Goal: Task Accomplishment & Management: Manage account settings

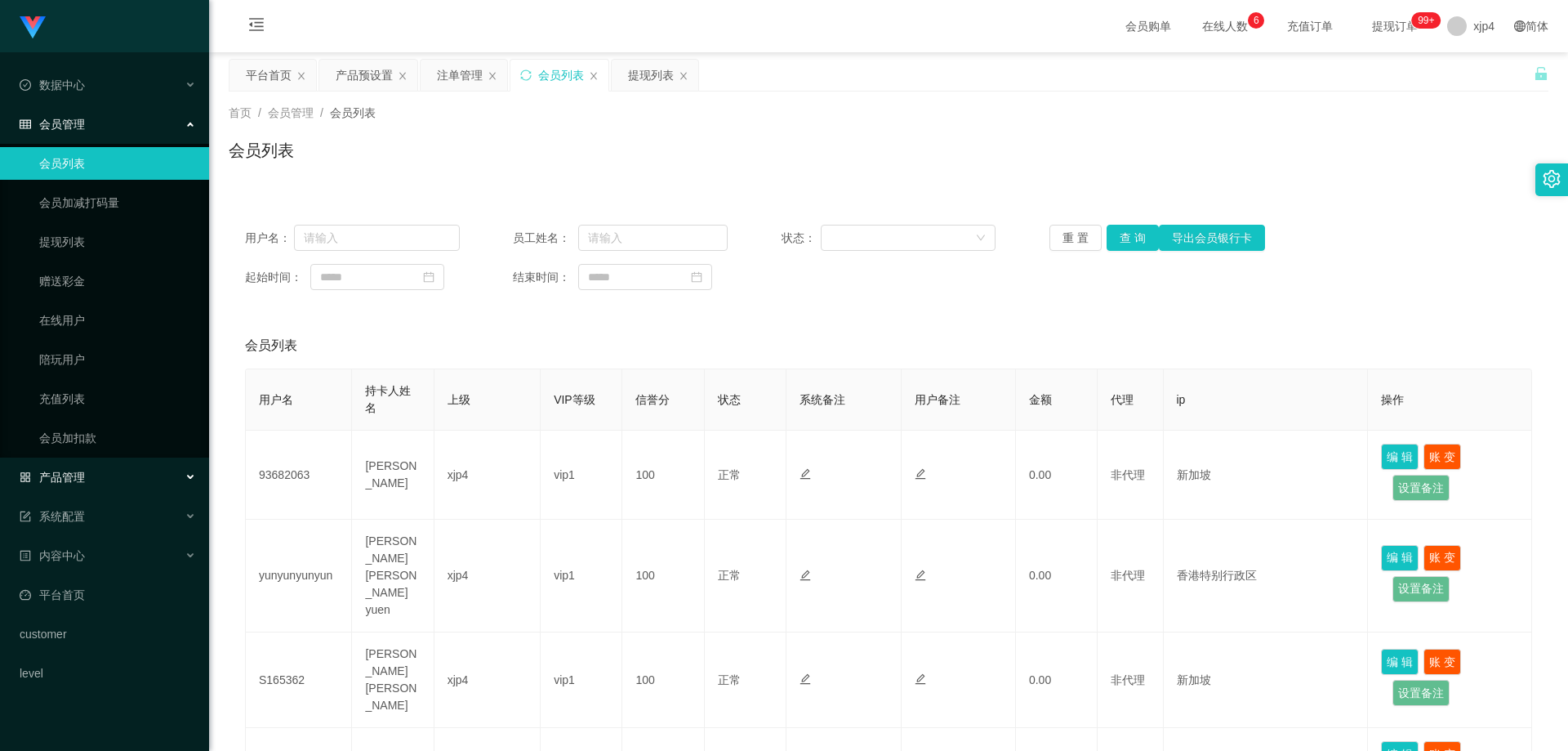
click at [93, 470] on div "产品管理" at bounding box center [104, 477] width 209 height 33
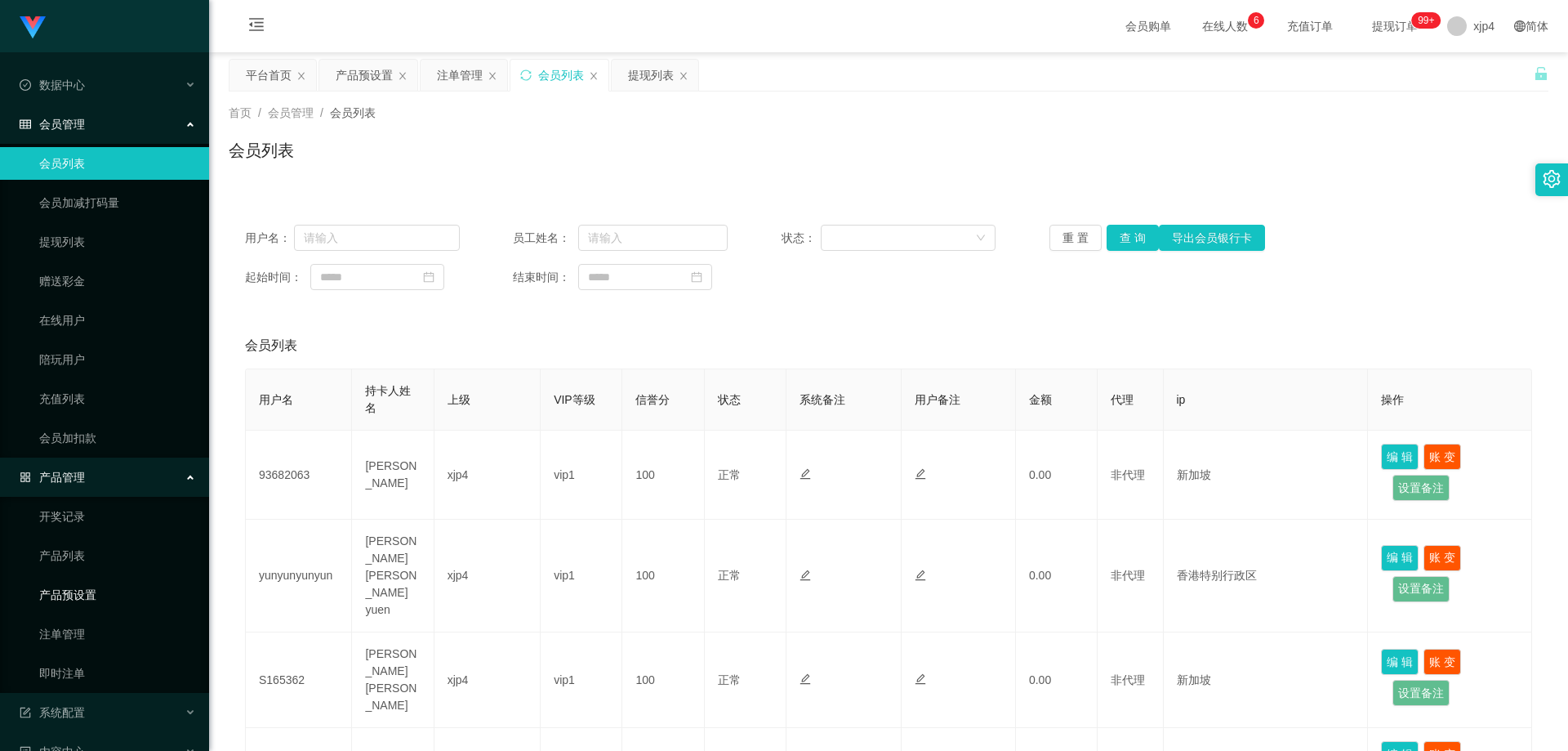
click at [99, 589] on link "产品预设置" at bounding box center [117, 595] width 157 height 33
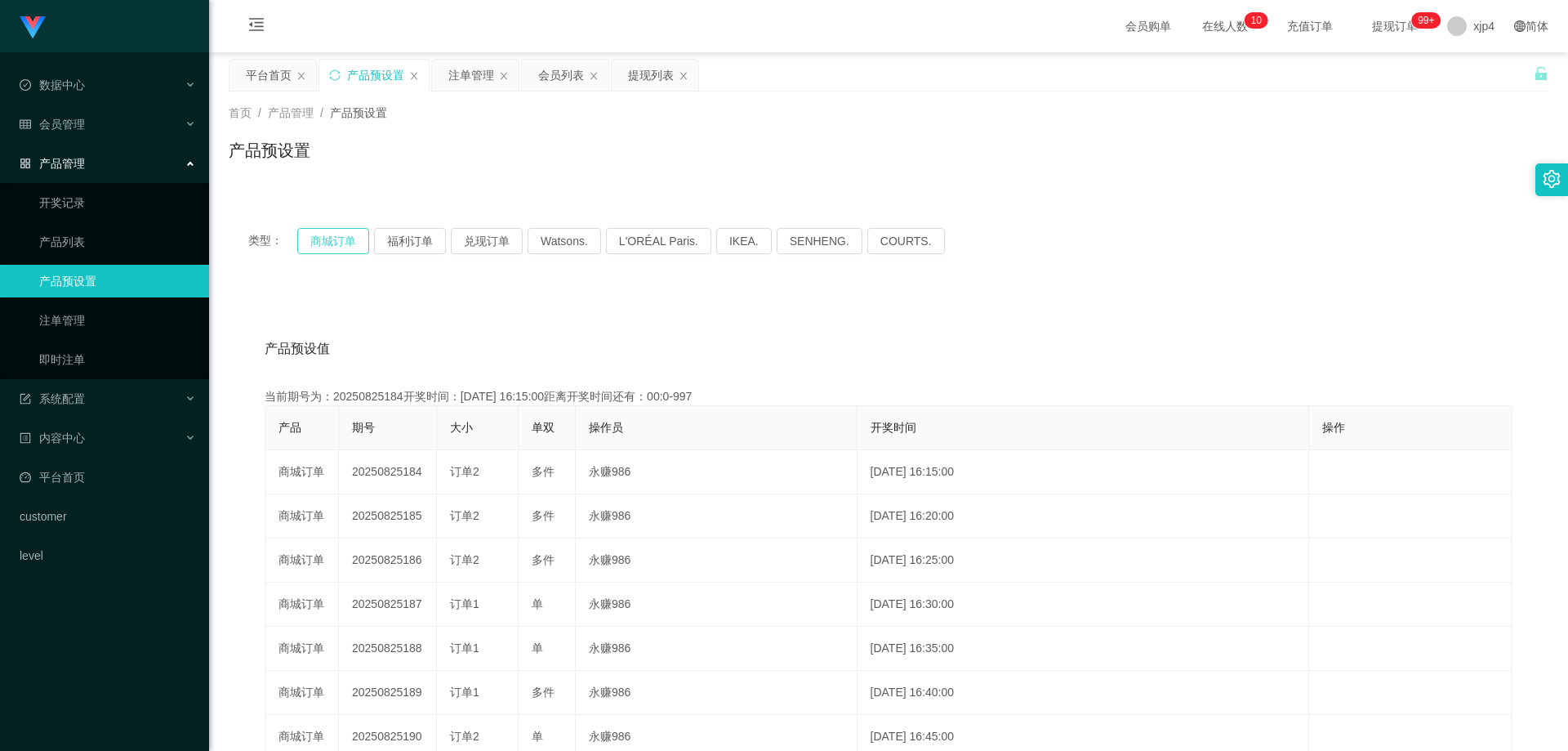
click at [333, 237] on button "商城订单" at bounding box center [332, 241] width 72 height 26
click at [333, 252] on button "商城订单" at bounding box center [332, 241] width 72 height 26
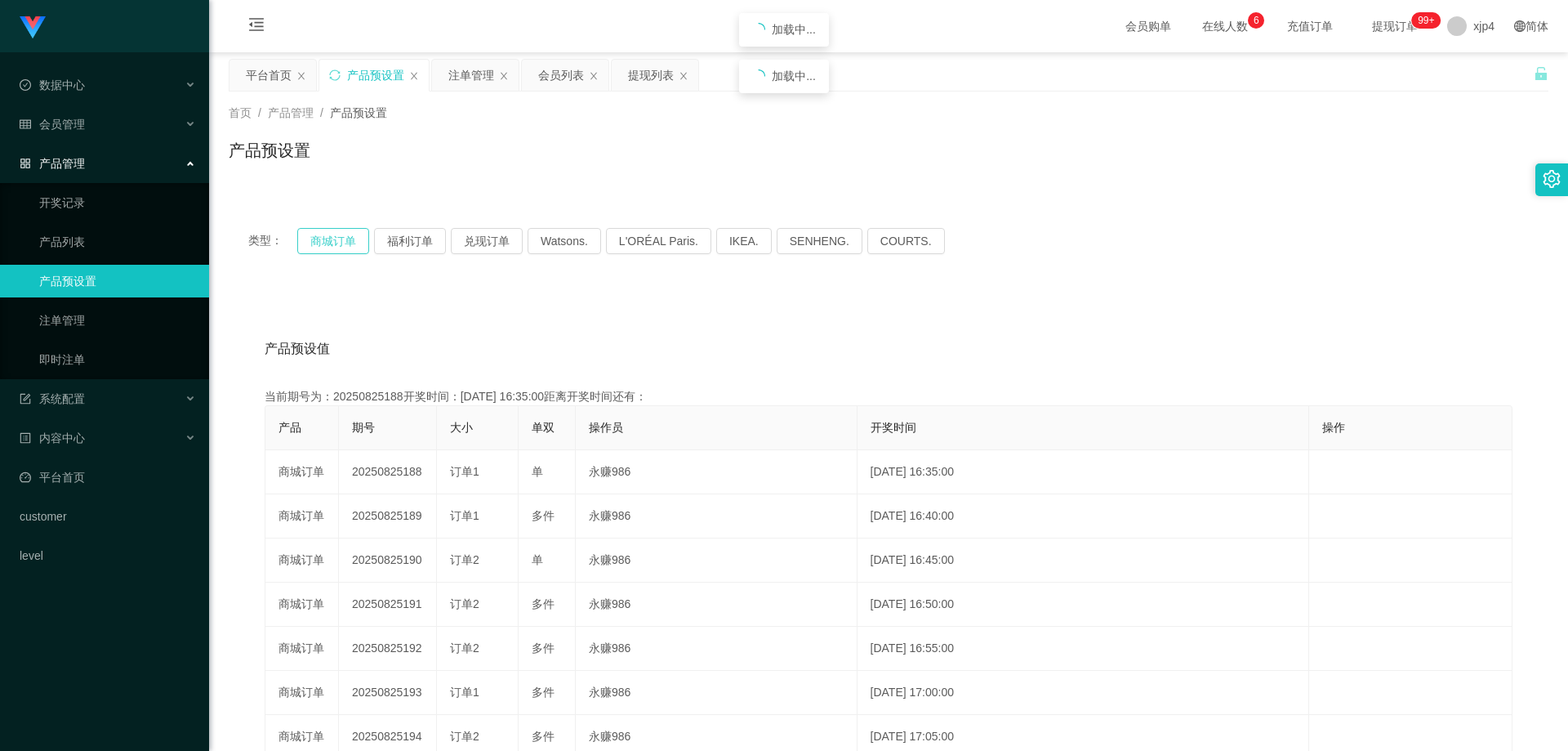
click at [333, 252] on button "商城订单" at bounding box center [332, 241] width 72 height 26
drag, startPoint x: 69, startPoint y: 197, endPoint x: 73, endPoint y: 155, distance: 42.2
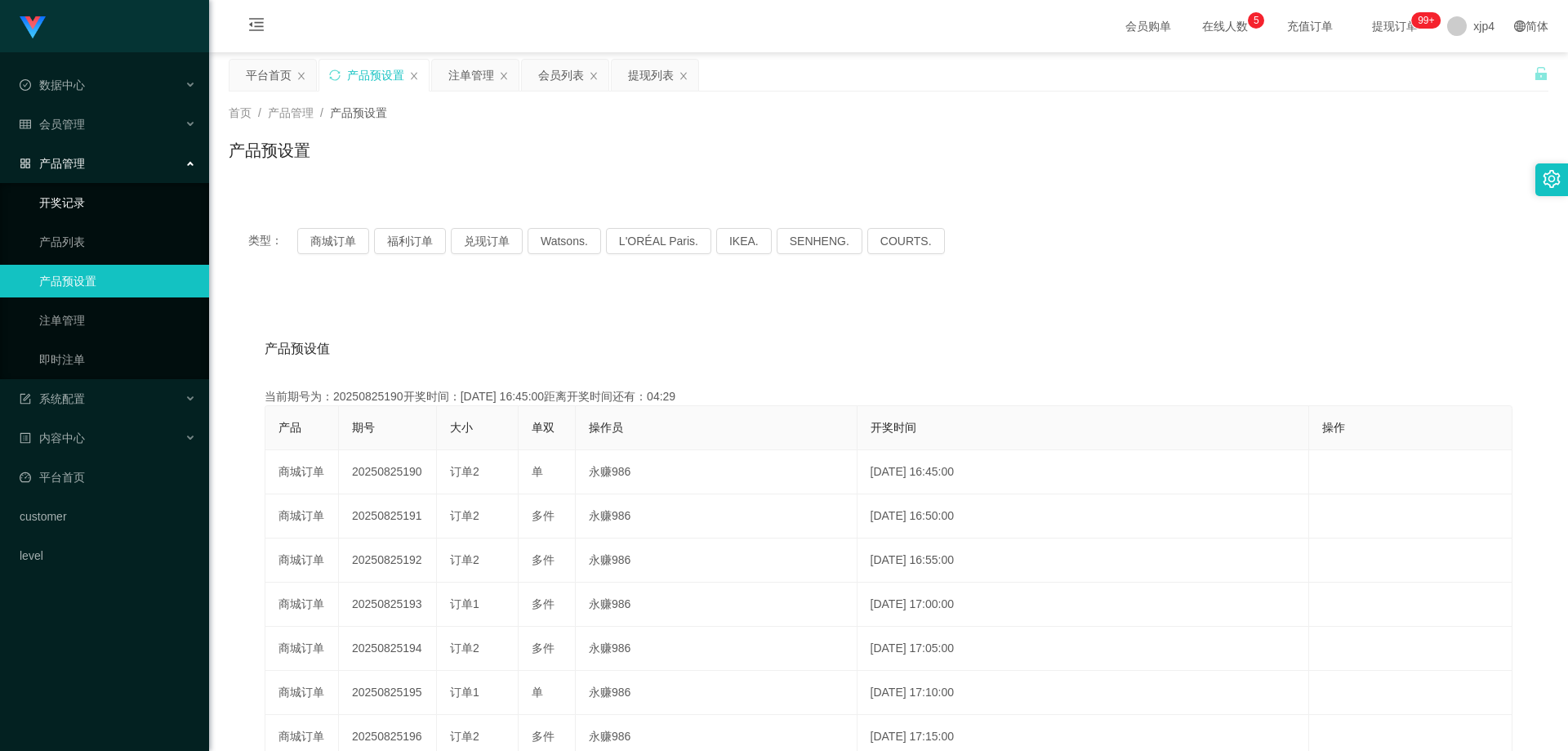
click at [69, 197] on link "开奖记录" at bounding box center [117, 203] width 157 height 33
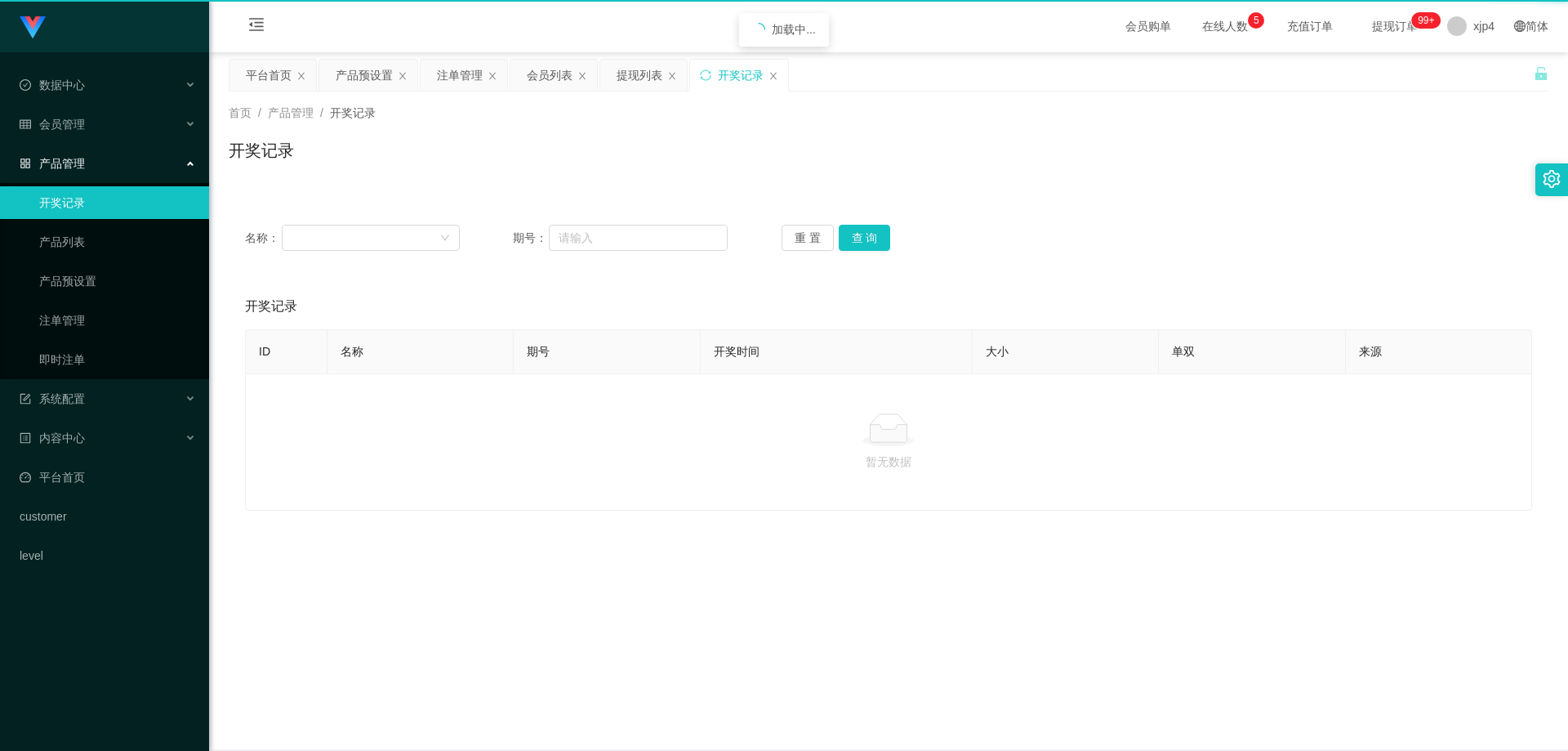
click at [80, 119] on span "会员管理" at bounding box center [53, 124] width 65 height 13
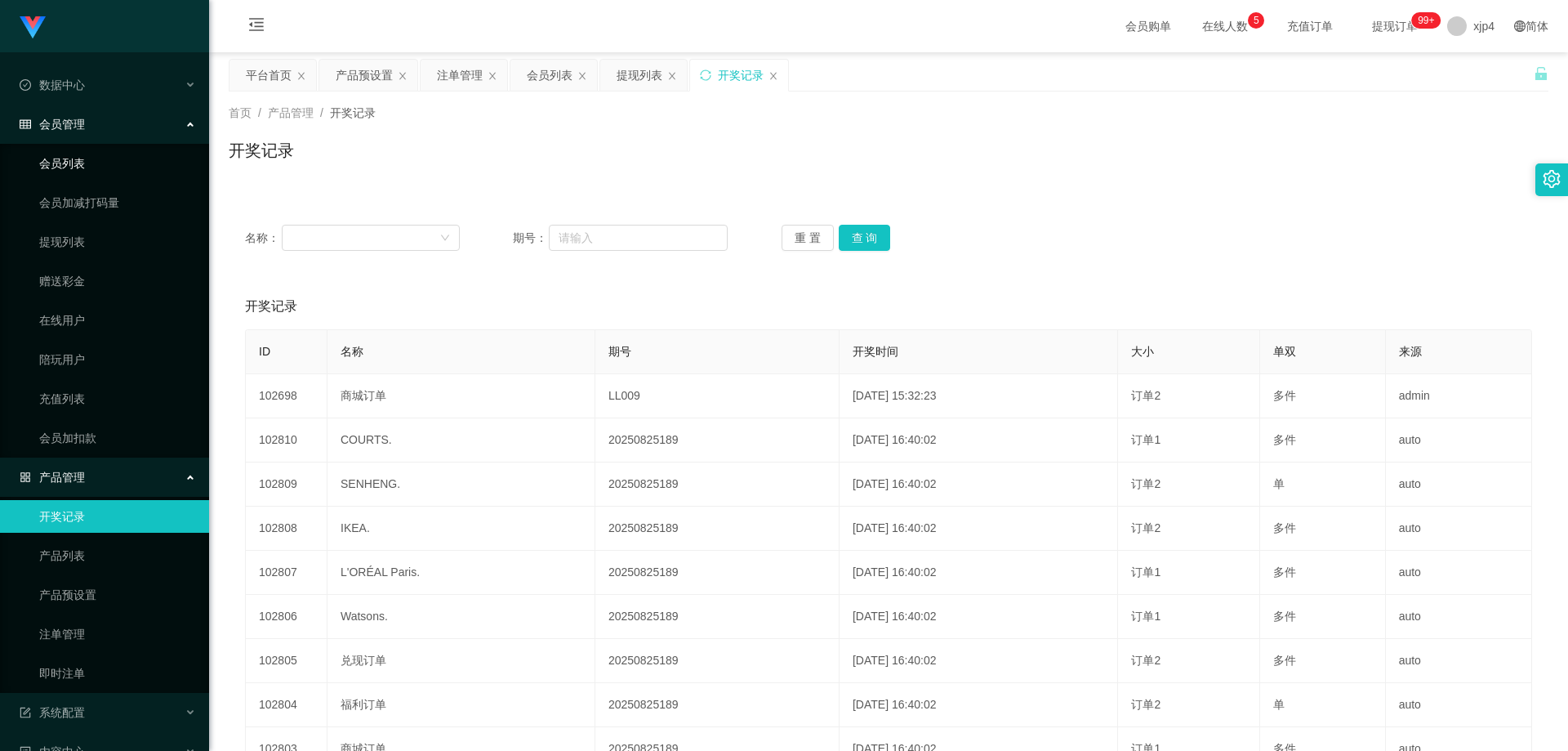
click at [79, 175] on link "会员列表" at bounding box center [117, 163] width 157 height 33
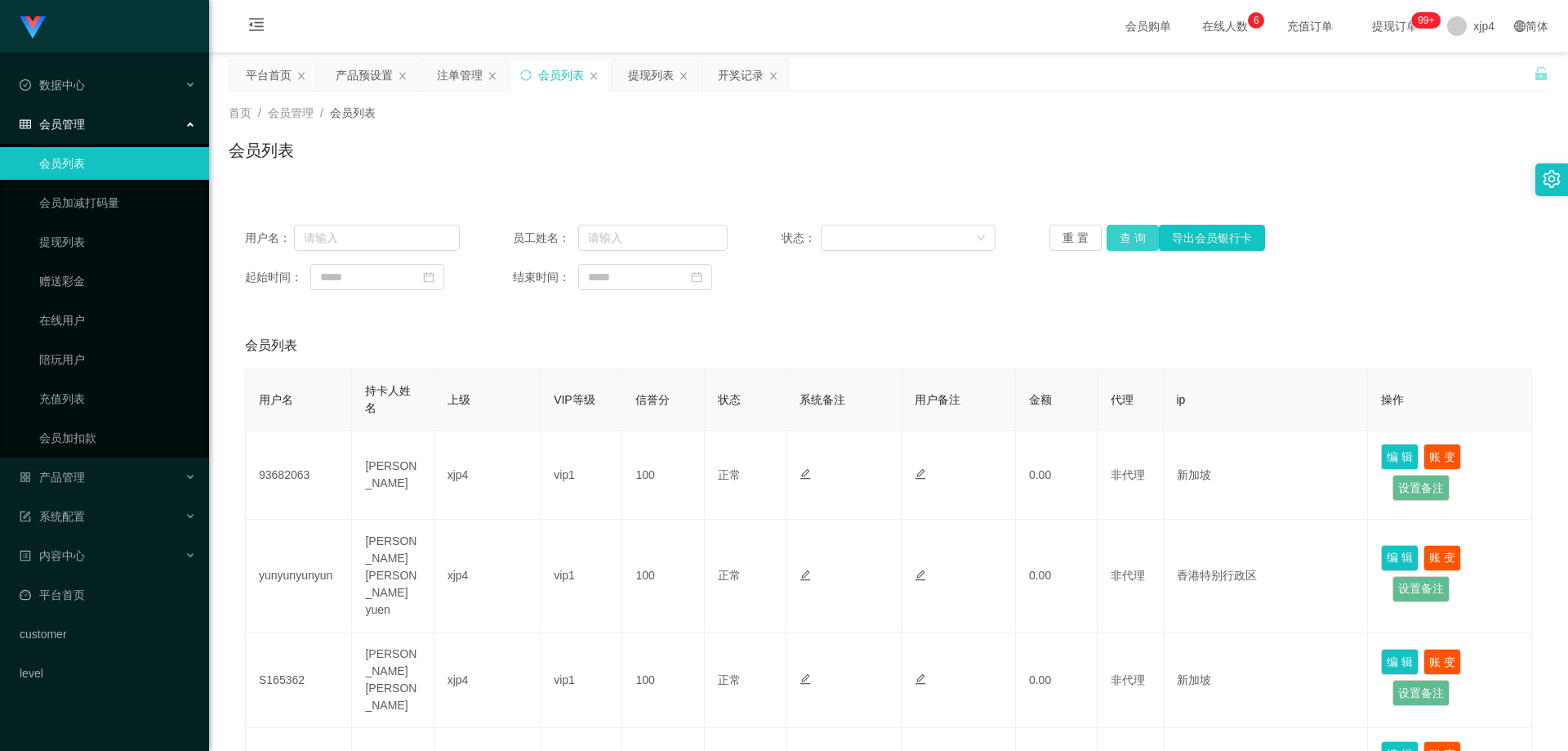
click at [1120, 242] on button "查 询" at bounding box center [1133, 237] width 53 height 26
click at [1119, 242] on div "重 置 查 询 导出会员银行卡" at bounding box center [1157, 237] width 215 height 26
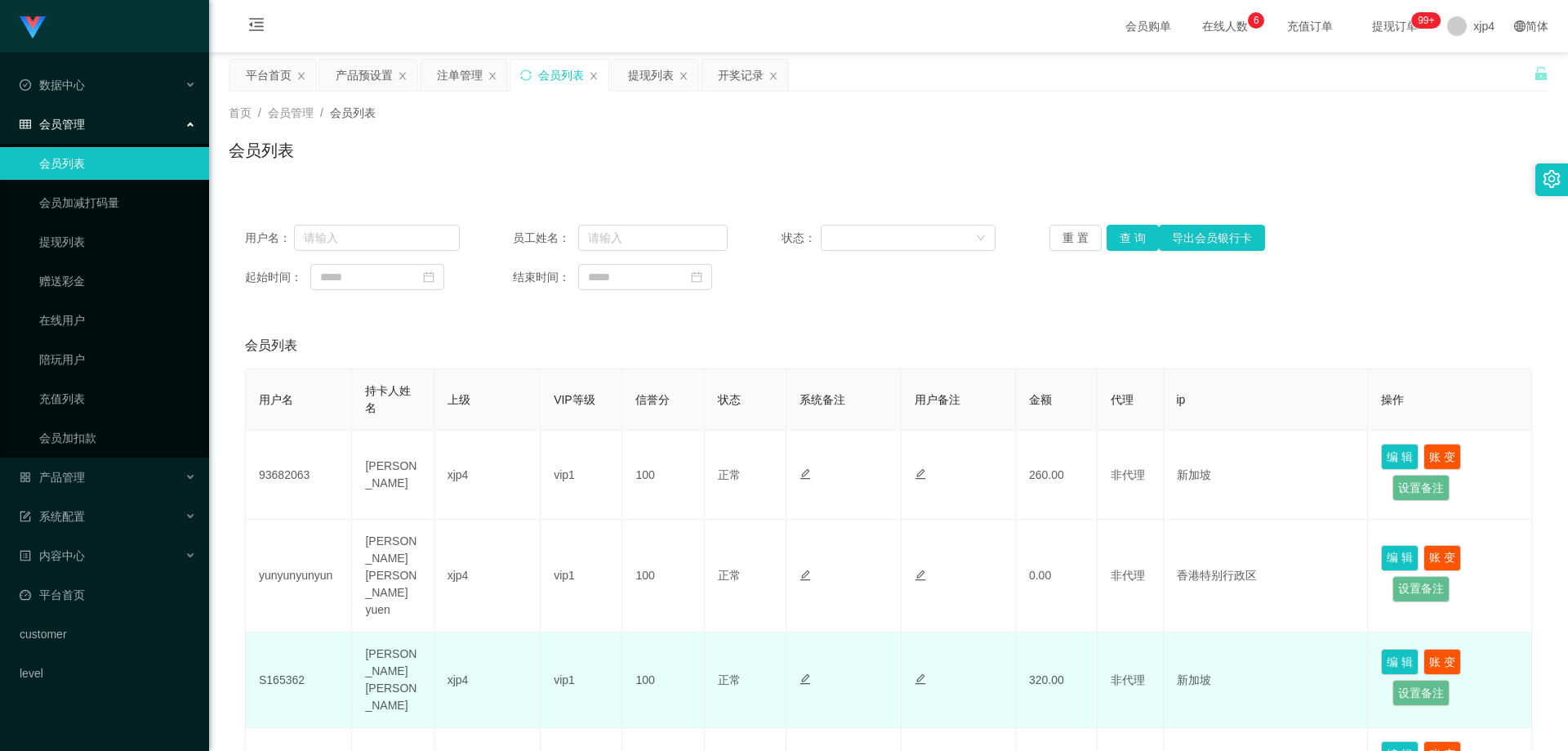
click at [390, 651] on td "[PERSON_NAME] [PERSON_NAME]" at bounding box center [393, 679] width 82 height 95
click at [277, 647] on td "S165362" at bounding box center [299, 679] width 106 height 95
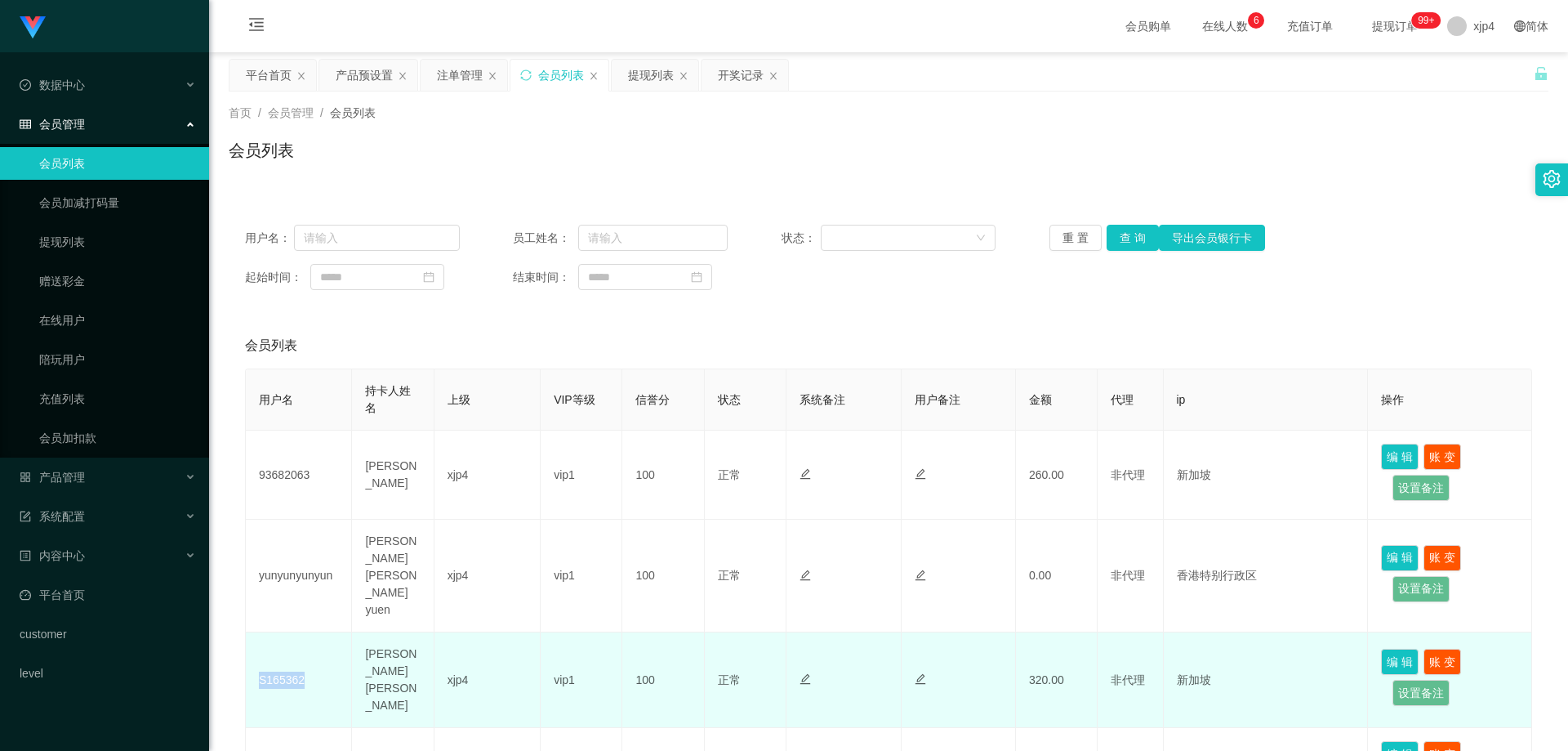
click at [277, 647] on td "S165362" at bounding box center [299, 679] width 106 height 95
copy td "S165362"
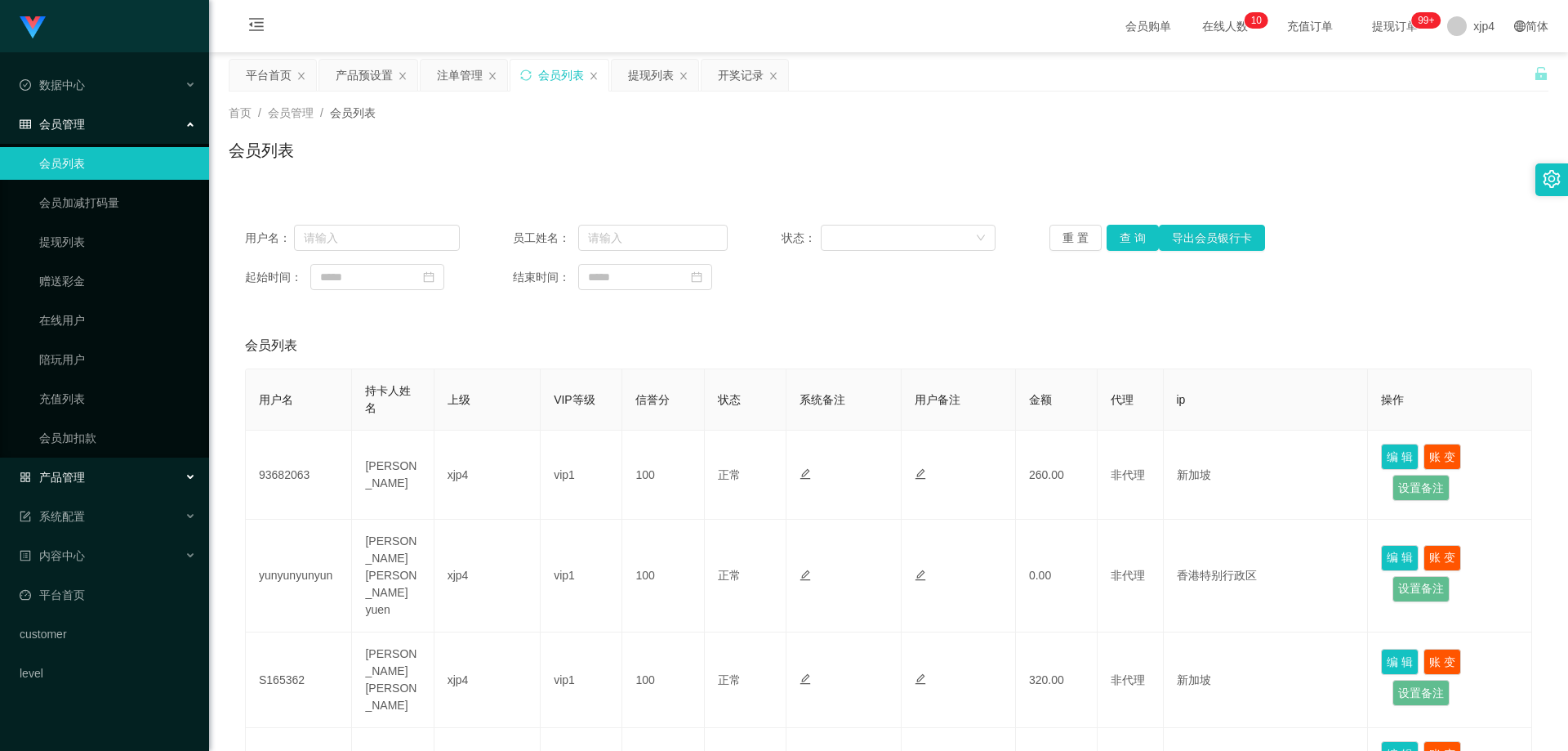
click at [71, 485] on div "产品管理" at bounding box center [104, 477] width 209 height 33
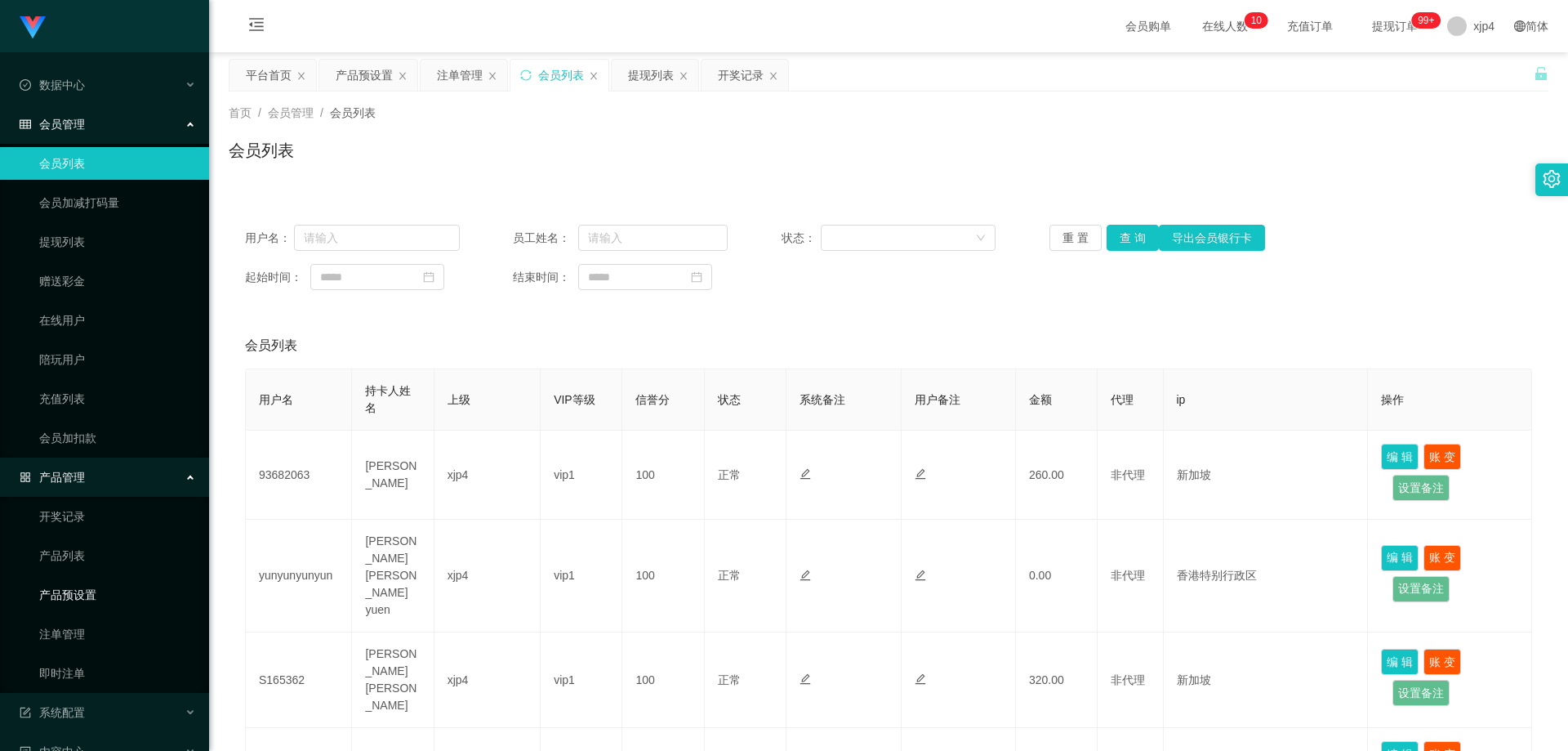
click at [101, 583] on link "产品预设置" at bounding box center [117, 595] width 157 height 33
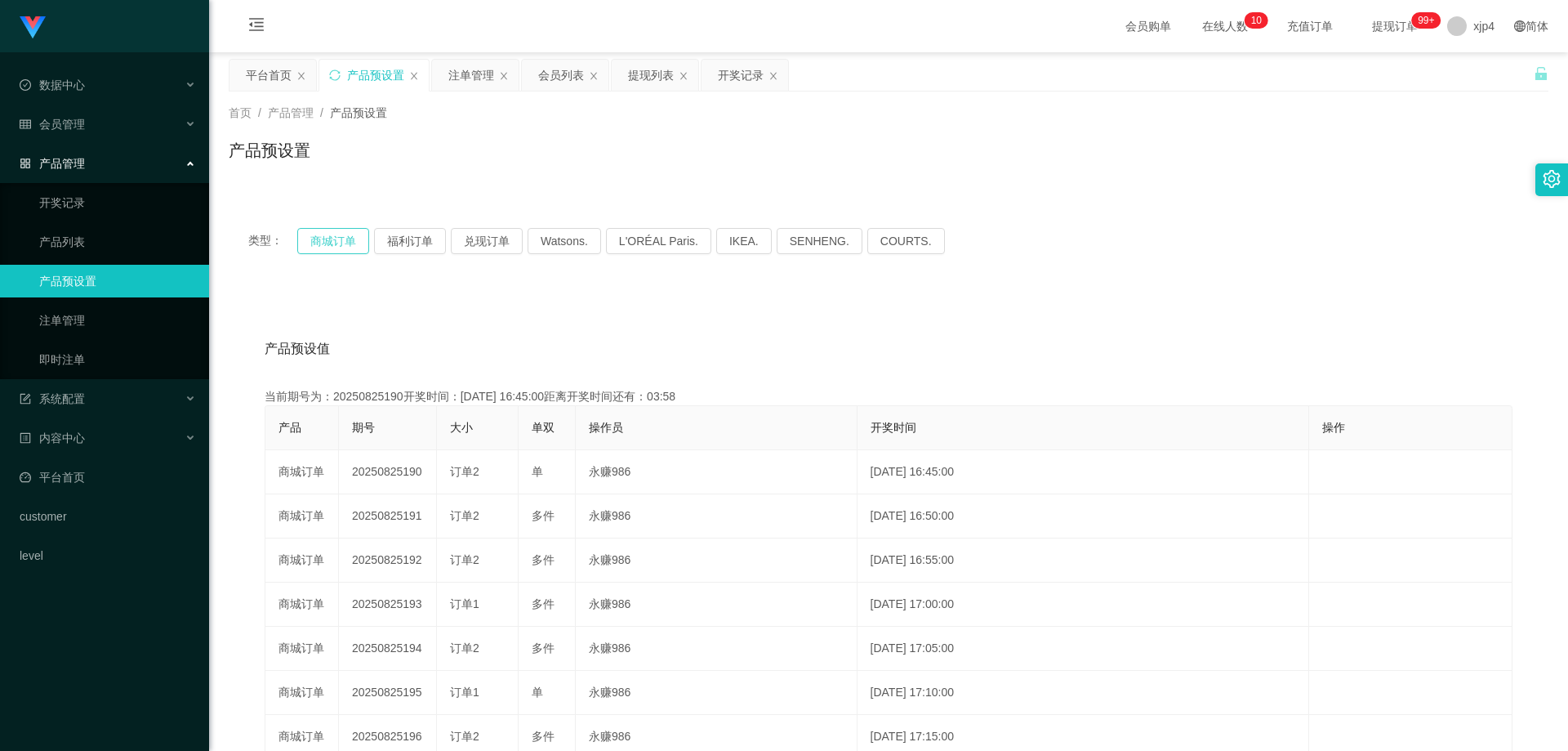
click at [327, 231] on button "商城订单" at bounding box center [332, 241] width 72 height 26
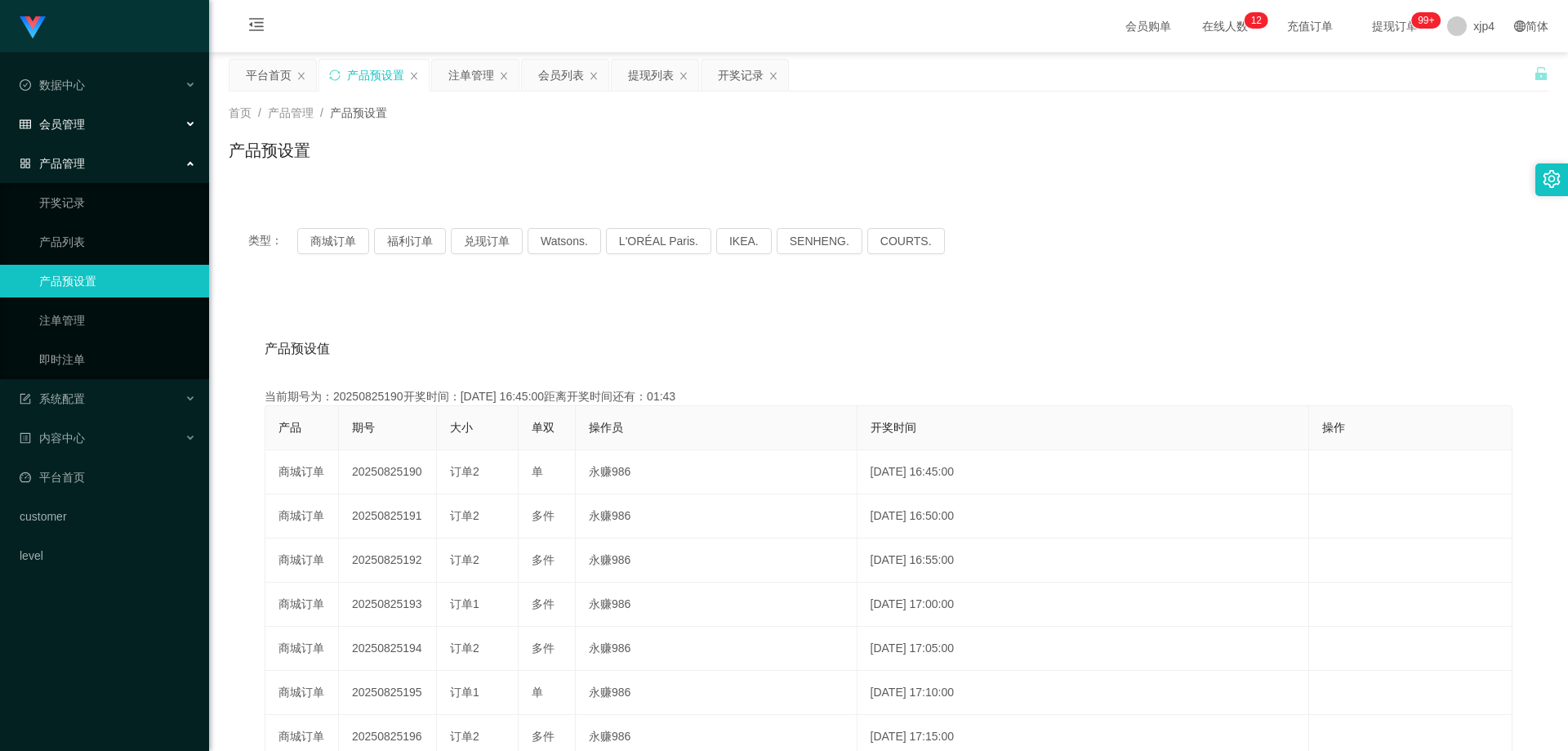
click at [89, 133] on div "会员管理" at bounding box center [104, 124] width 209 height 33
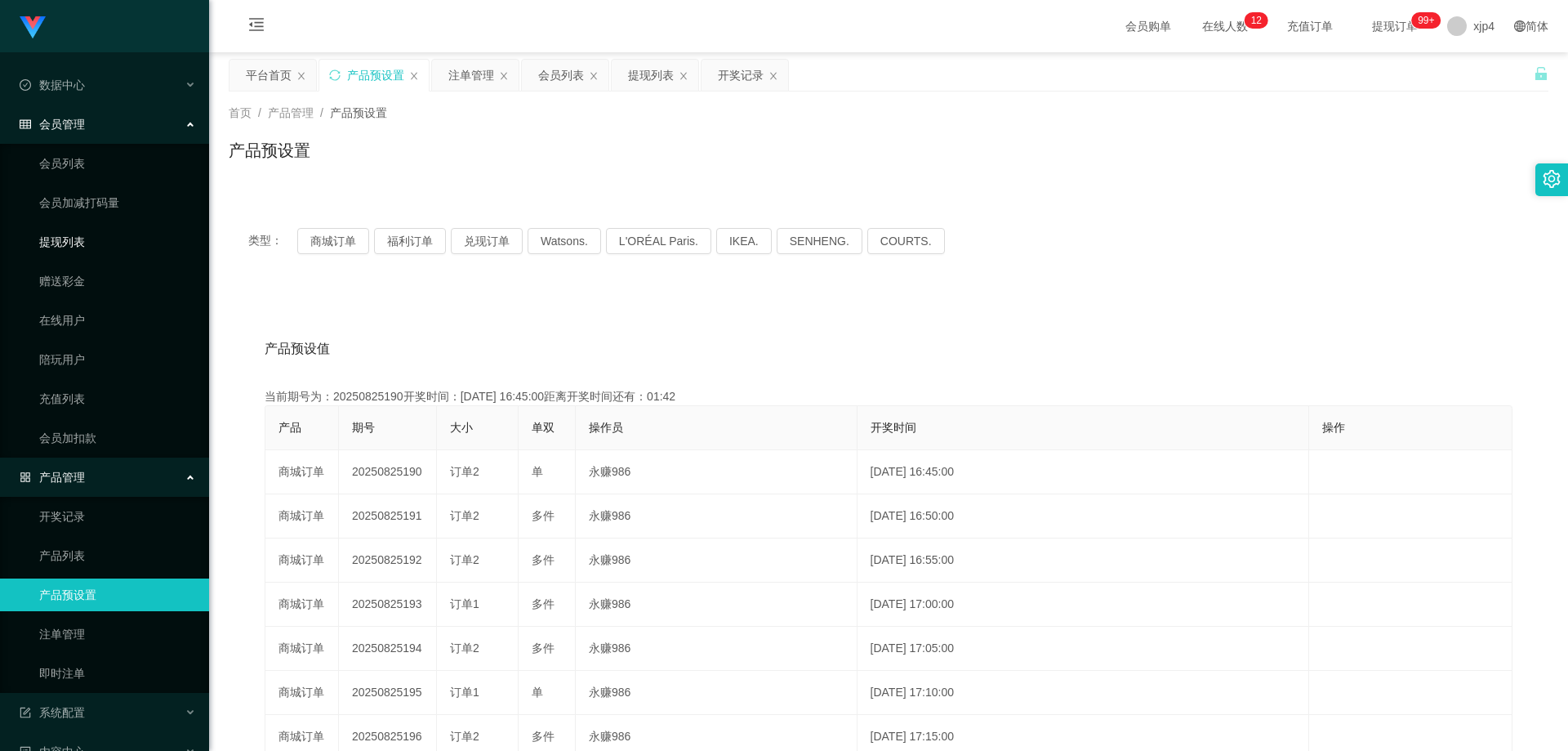
click at [84, 247] on link "提现列表" at bounding box center [117, 242] width 157 height 33
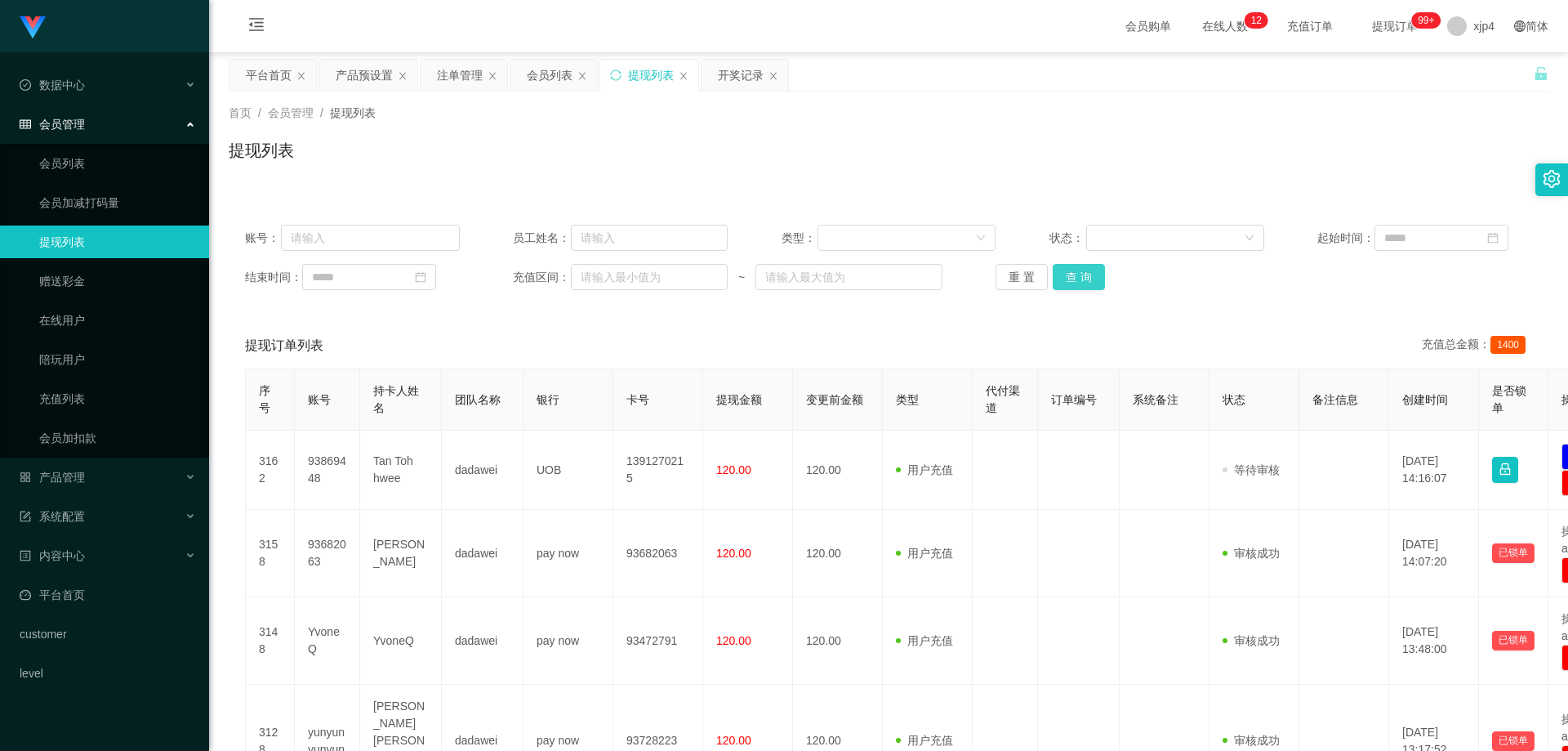
click at [1090, 272] on button "查 询" at bounding box center [1080, 277] width 53 height 26
click at [1090, 272] on div "重 置 查 询" at bounding box center [1103, 277] width 215 height 26
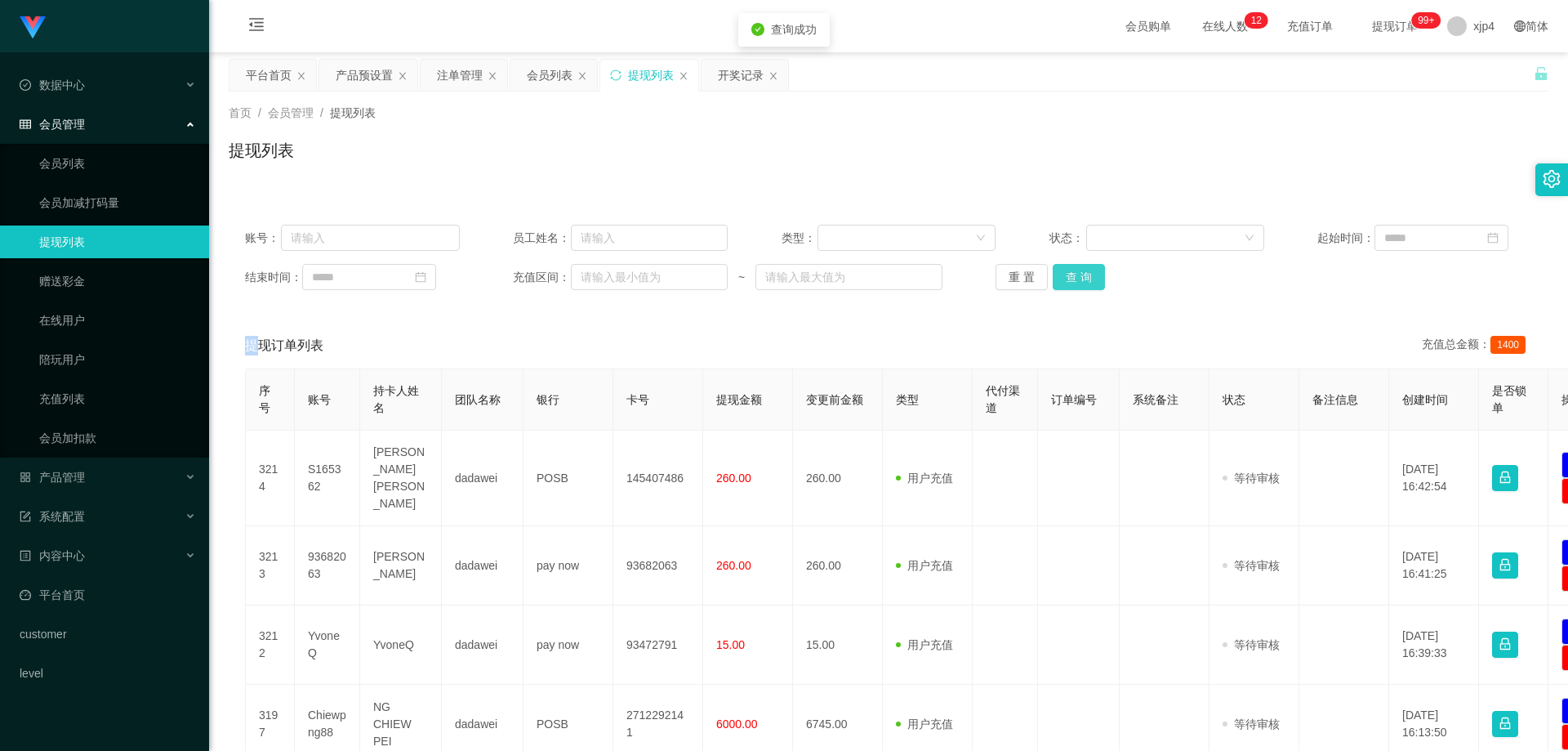
click at [1090, 272] on button "查 询" at bounding box center [1080, 277] width 53 height 26
click at [1090, 272] on div "重 置 查 询" at bounding box center [1103, 277] width 215 height 26
click at [1090, 272] on button "查 询" at bounding box center [1080, 277] width 53 height 26
click at [1090, 272] on div "重 置 查 询" at bounding box center [1103, 277] width 215 height 26
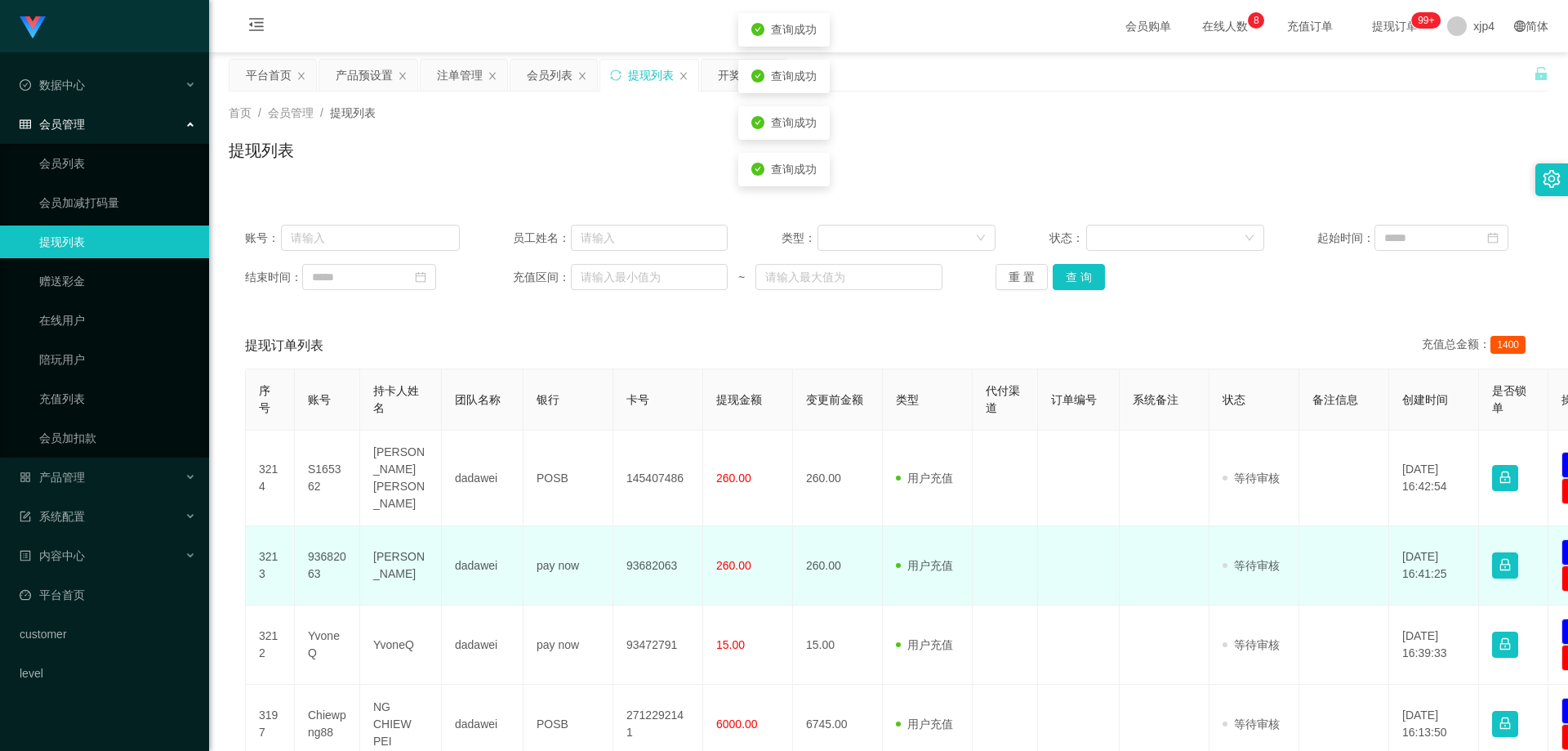
click at [323, 549] on td "93682063" at bounding box center [328, 565] width 65 height 79
copy td "93682063"
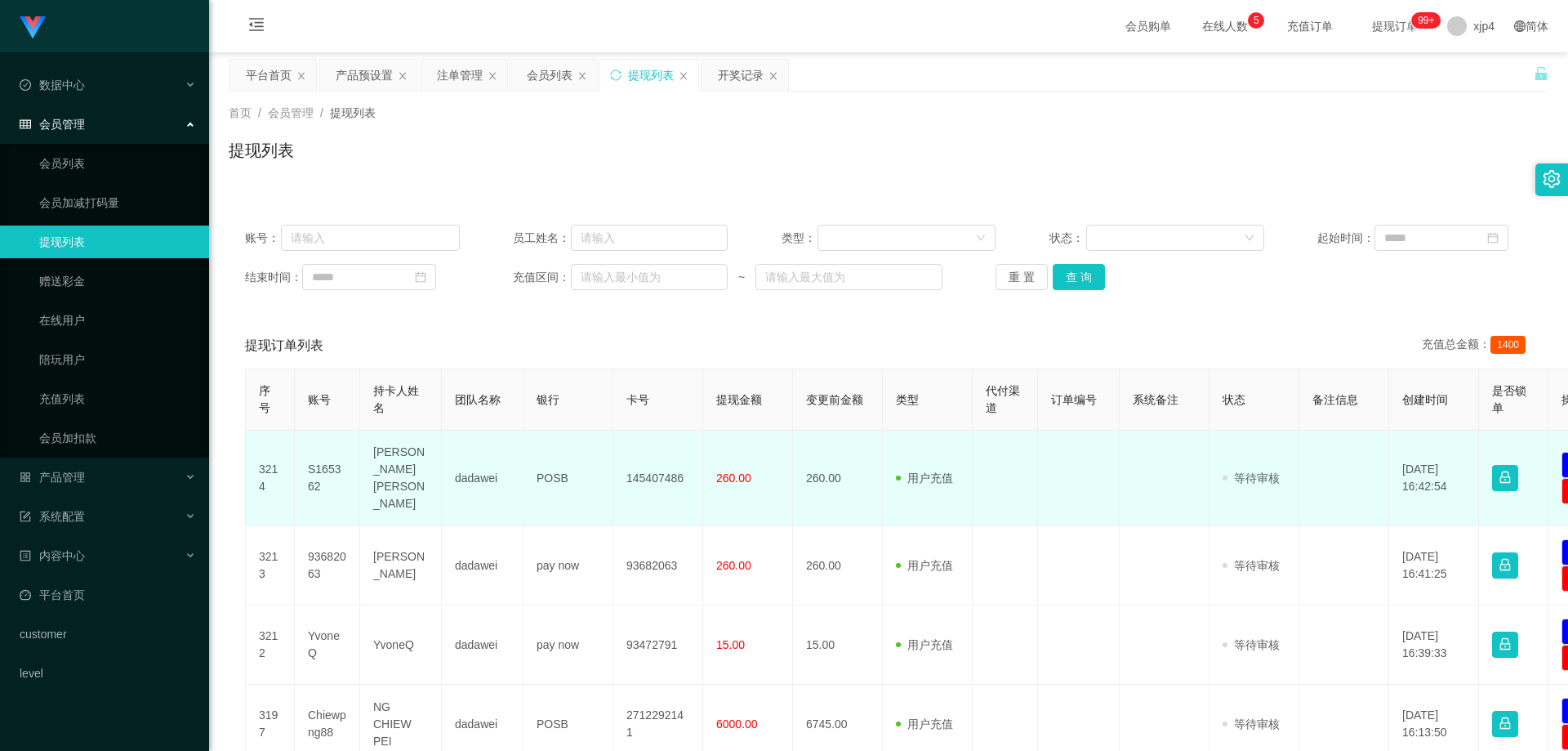
click at [321, 472] on td "S165362" at bounding box center [328, 478] width 65 height 95
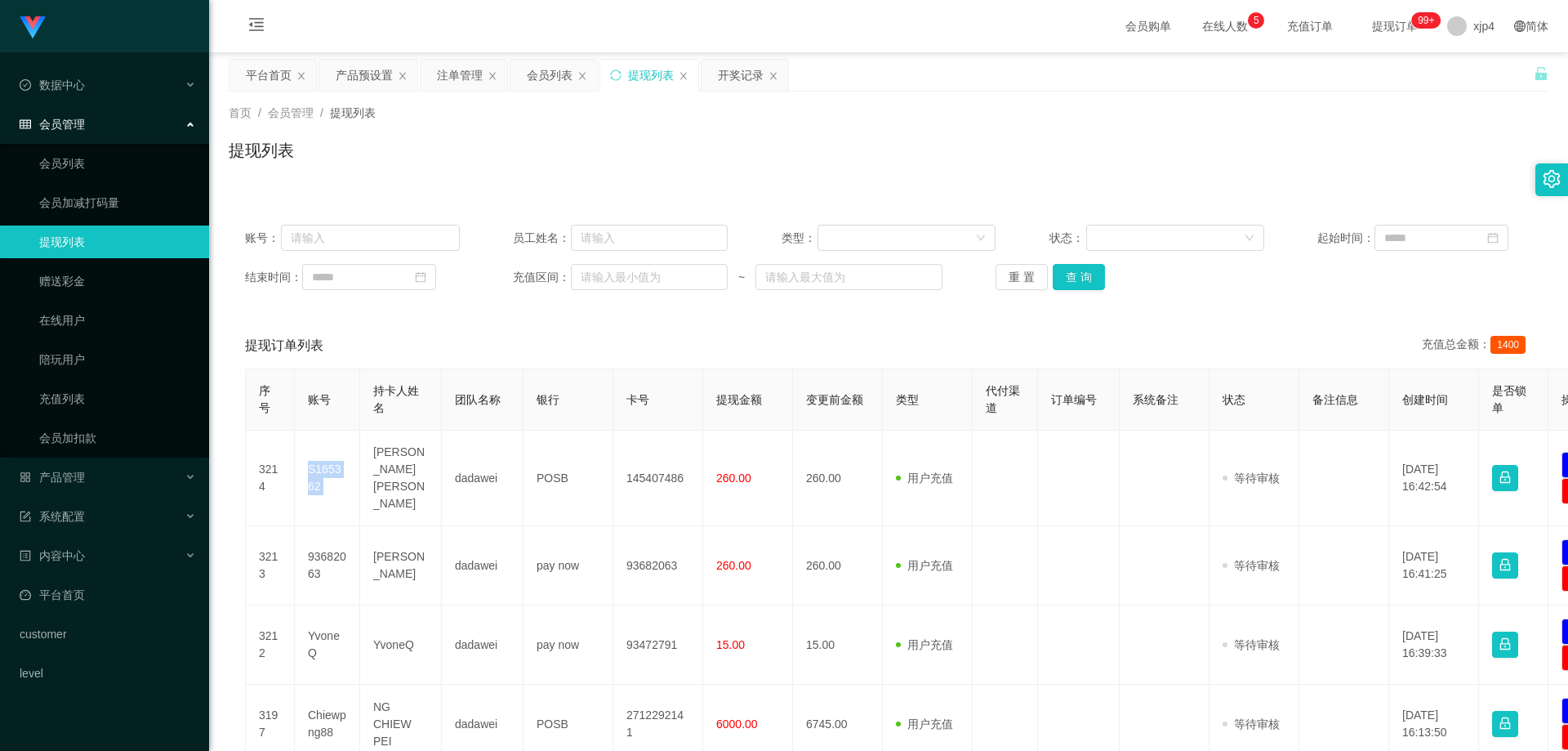
copy td "S165362"
click at [1090, 285] on button "查 询" at bounding box center [1080, 277] width 53 height 26
click at [1087, 286] on div "重 置 查 询" at bounding box center [1103, 277] width 215 height 26
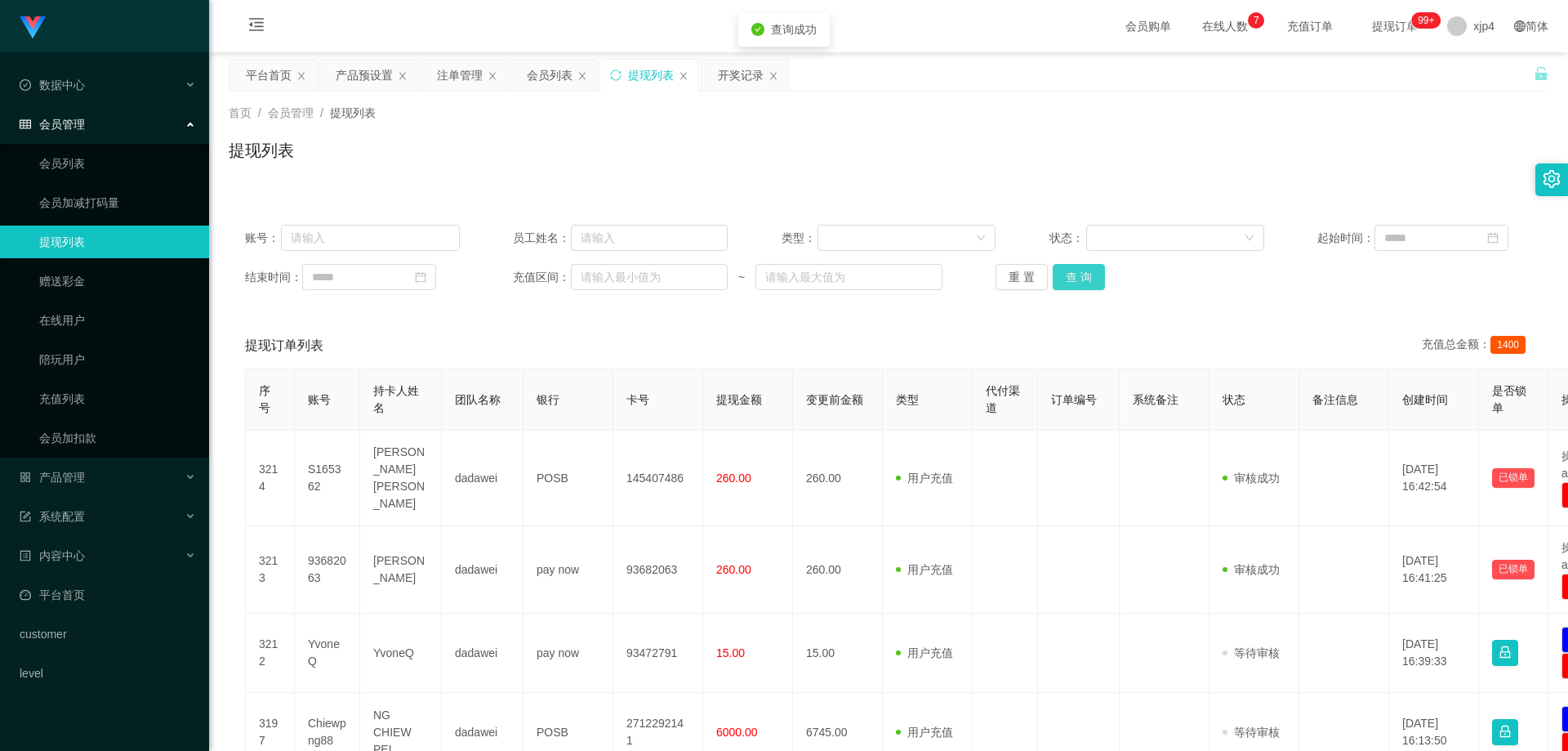
click at [1087, 286] on button "查 询" at bounding box center [1080, 277] width 53 height 26
click at [1087, 286] on div "重 置 查 询" at bounding box center [1103, 277] width 215 height 26
click at [1087, 286] on button "查 询" at bounding box center [1080, 277] width 53 height 26
click at [1087, 286] on div "重 置 查 询" at bounding box center [1103, 277] width 215 height 26
click at [1087, 286] on button "查 询" at bounding box center [1080, 277] width 53 height 26
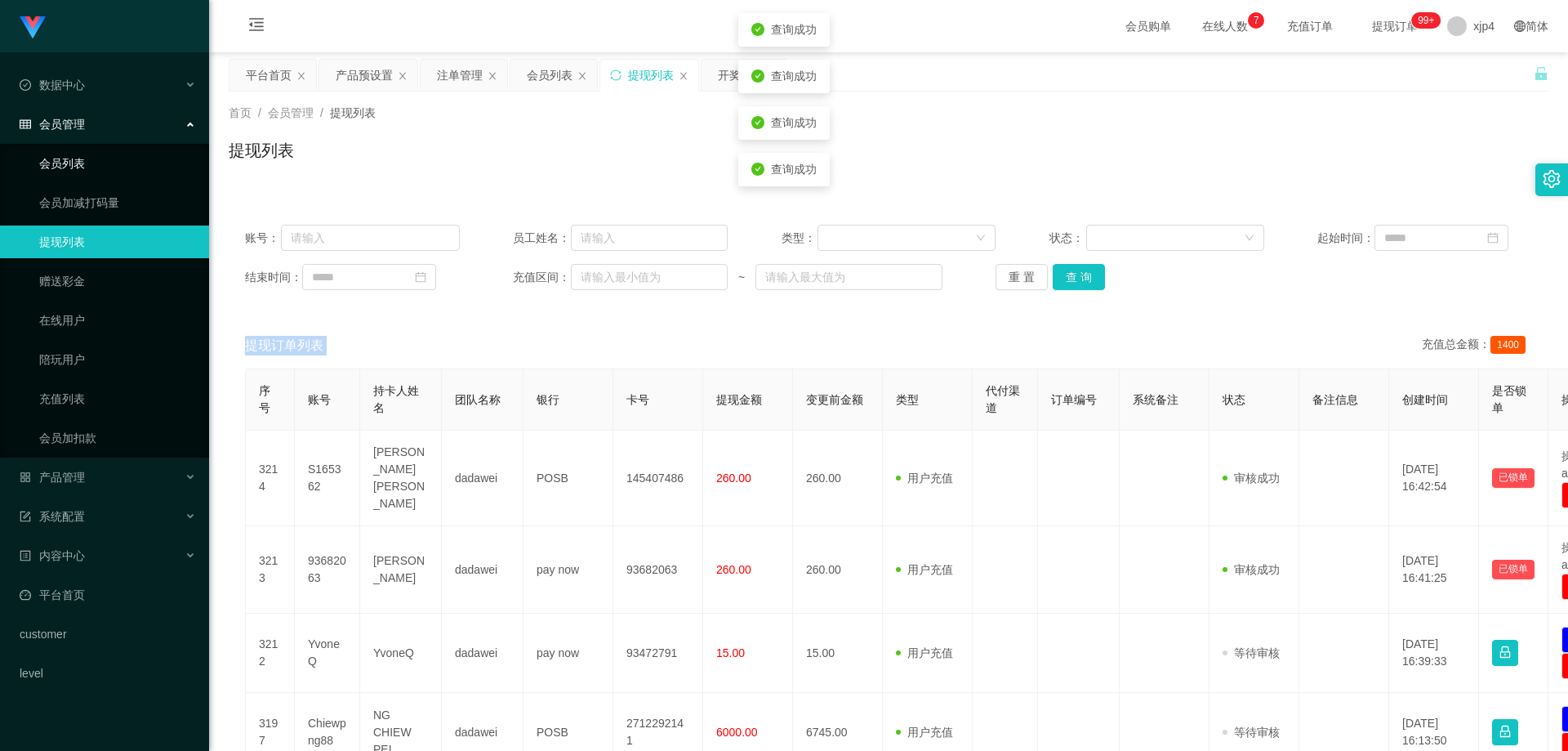
click at [83, 165] on link "会员列表" at bounding box center [117, 163] width 157 height 33
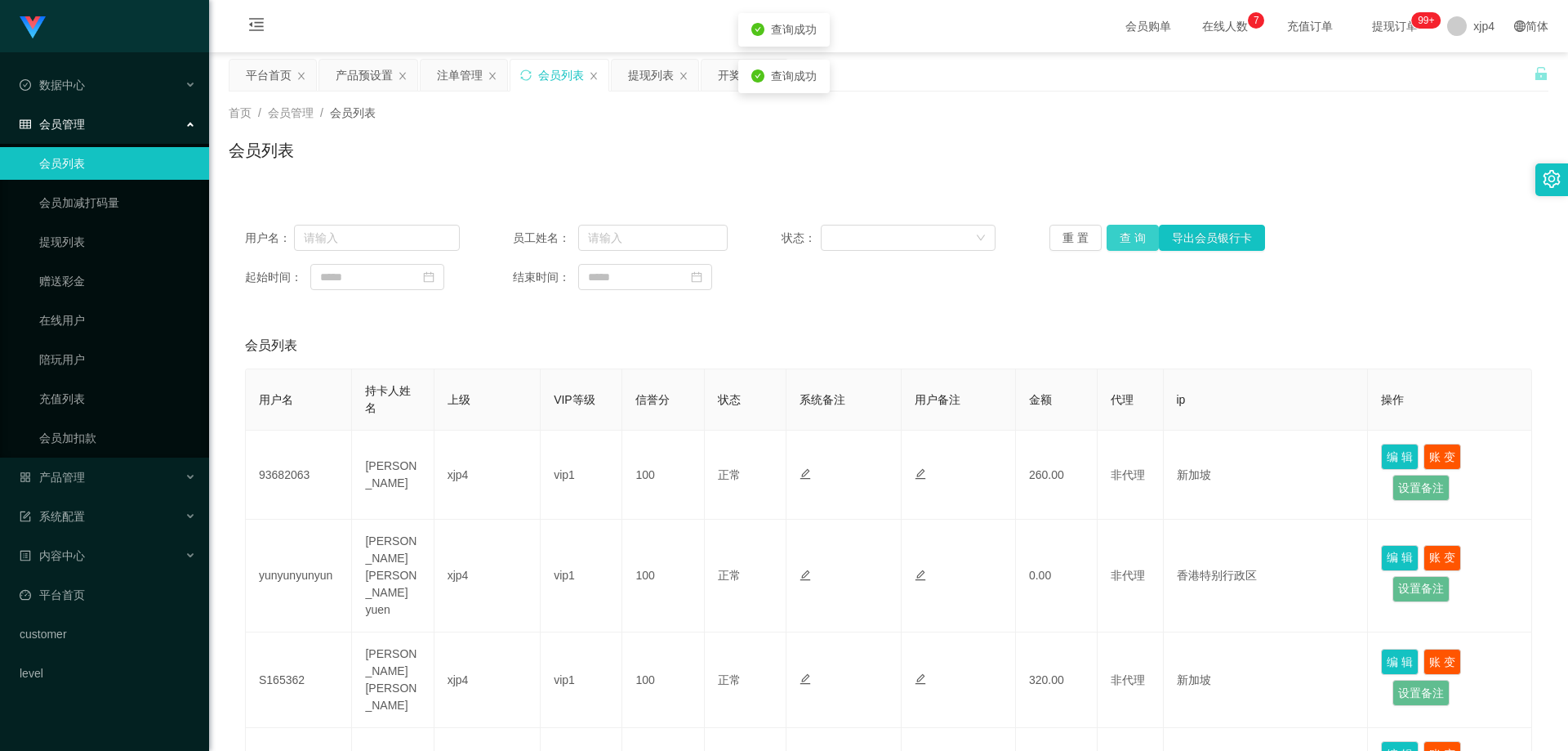
click at [1135, 237] on button "查 询" at bounding box center [1133, 237] width 53 height 26
click at [1135, 237] on div "重 置 查 询 导出会员银行卡" at bounding box center [1157, 237] width 215 height 26
click at [1135, 237] on button "查 询" at bounding box center [1133, 237] width 53 height 26
click at [1135, 237] on div "重 置 查 询 导出会员银行卡" at bounding box center [1157, 237] width 215 height 26
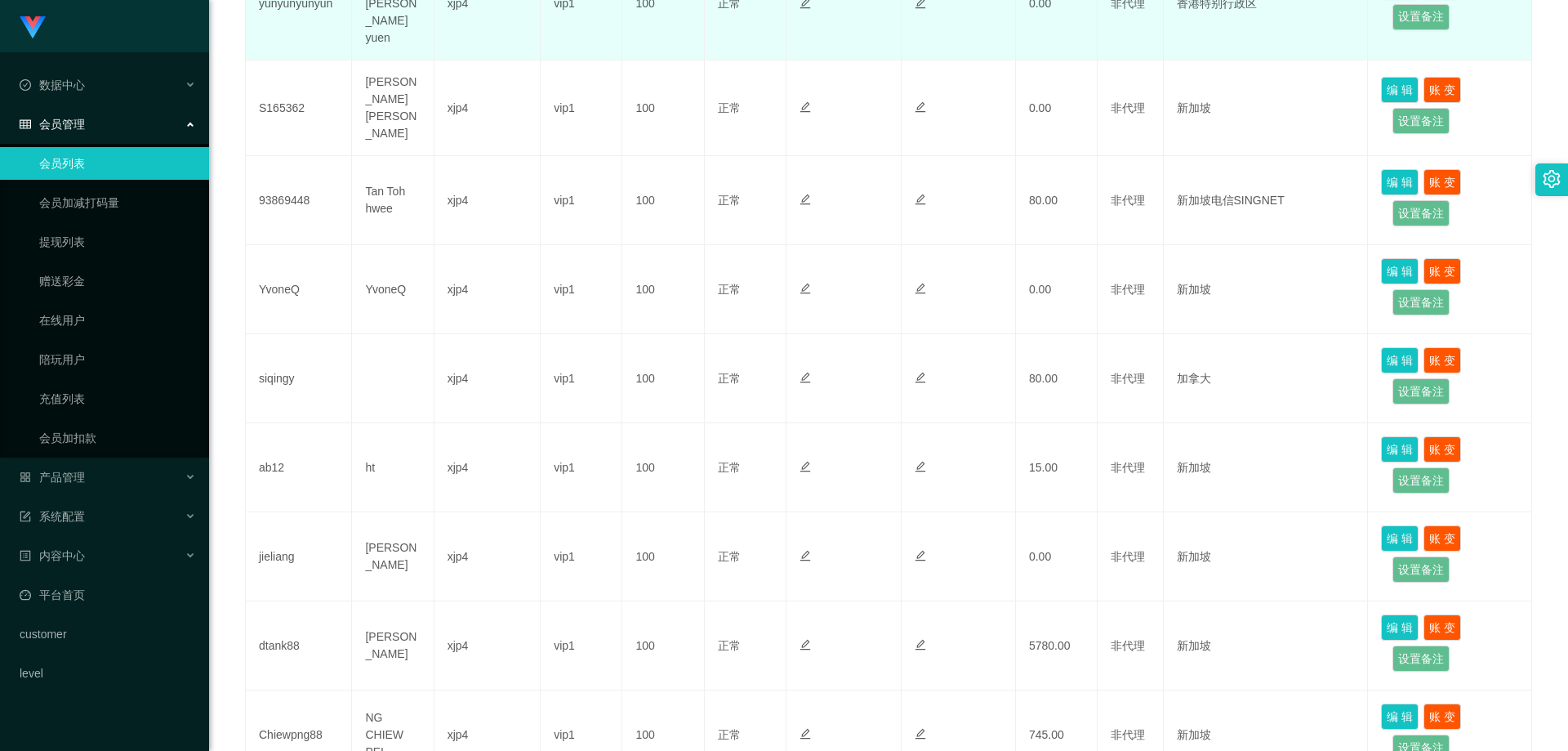
scroll to position [698, 0]
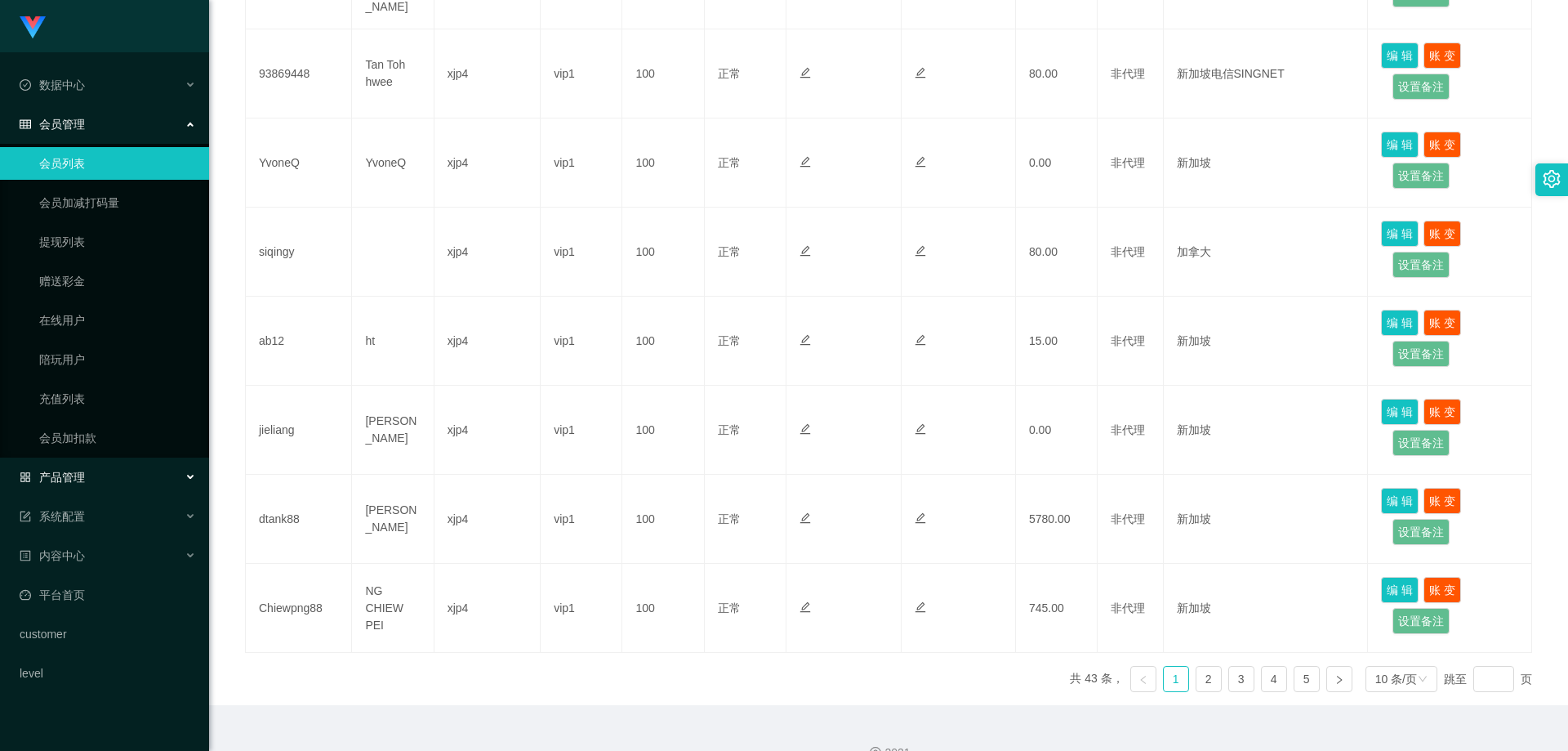
click at [87, 469] on div "产品管理" at bounding box center [104, 477] width 209 height 33
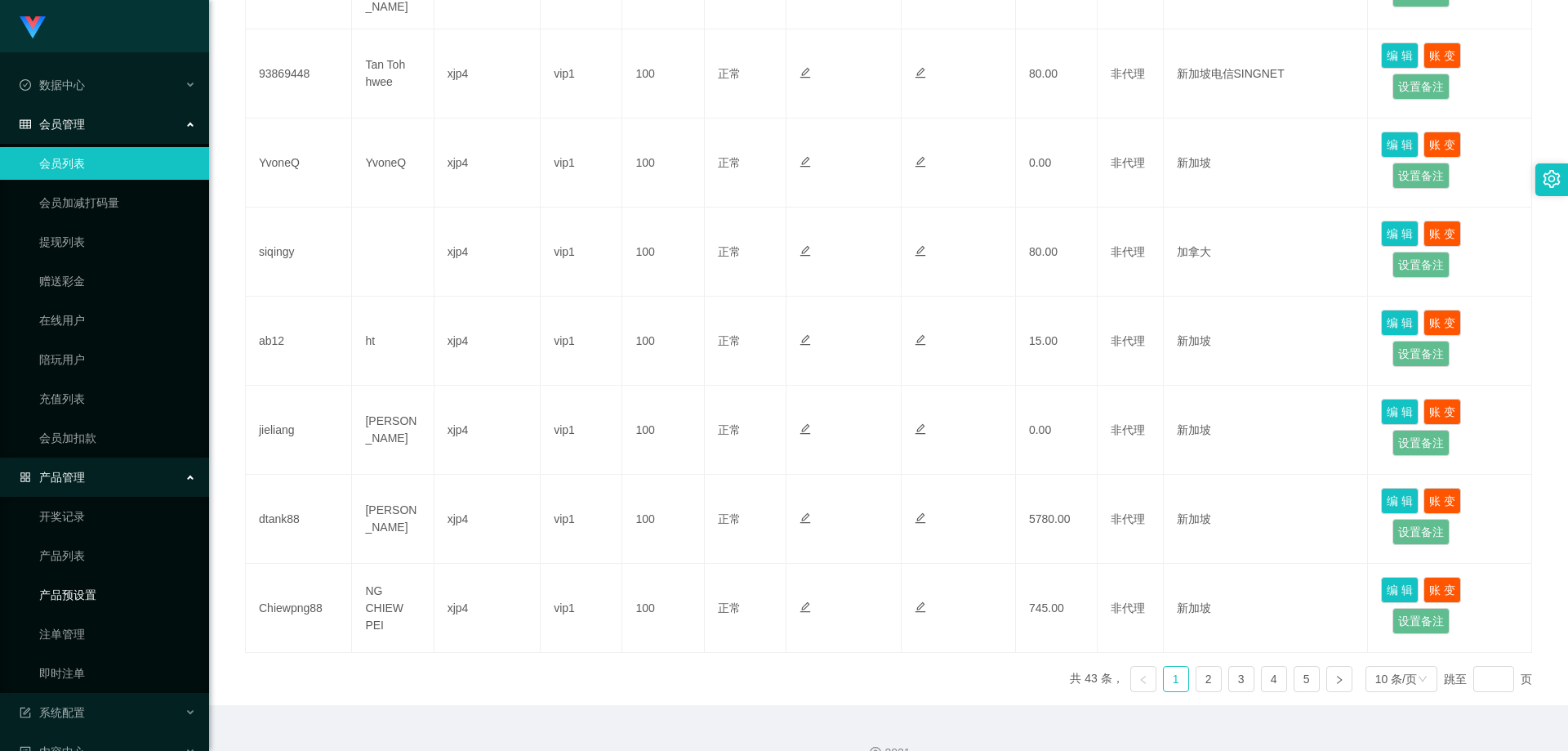
click at [109, 591] on link "产品预设置" at bounding box center [117, 595] width 157 height 33
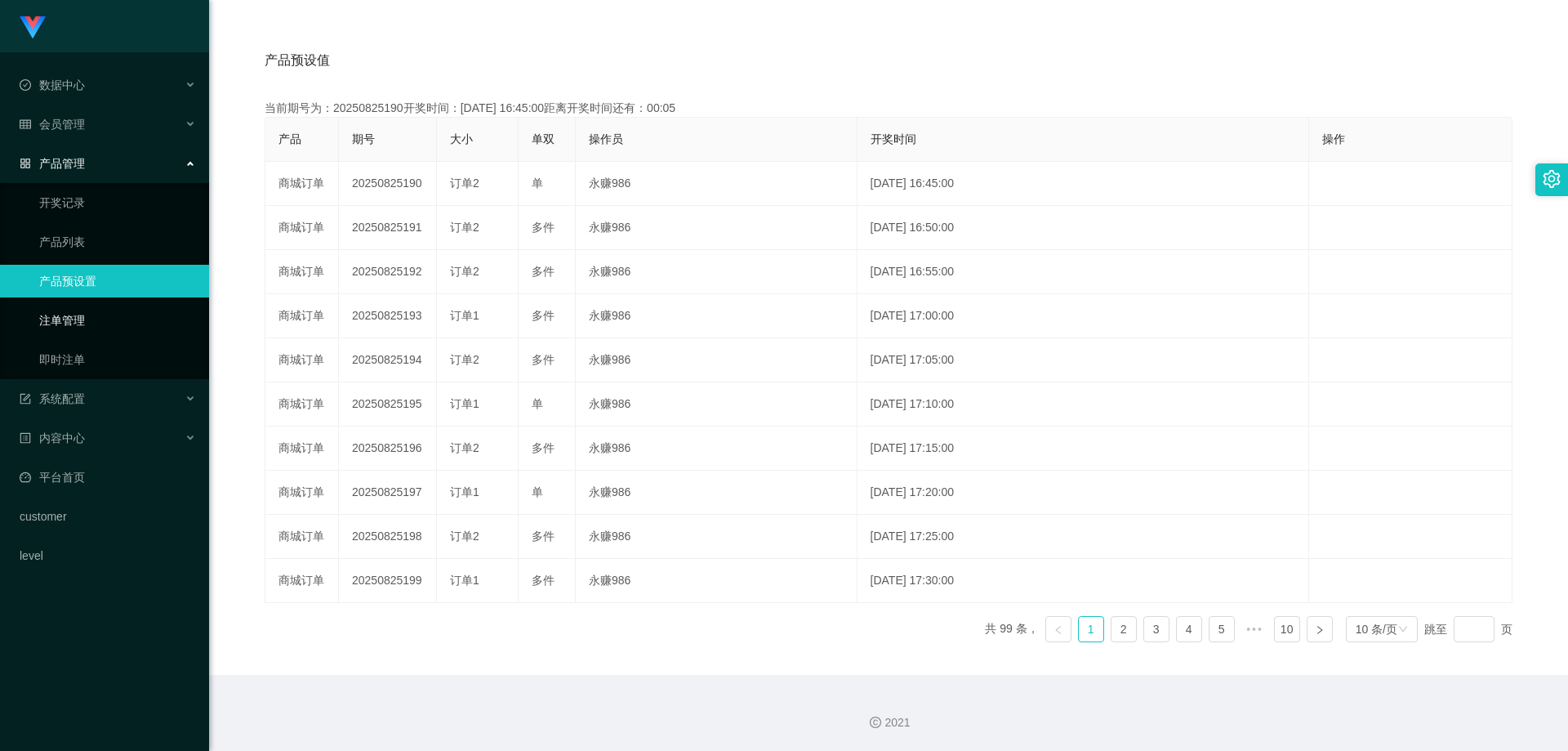
click at [84, 323] on link "注单管理" at bounding box center [117, 321] width 157 height 33
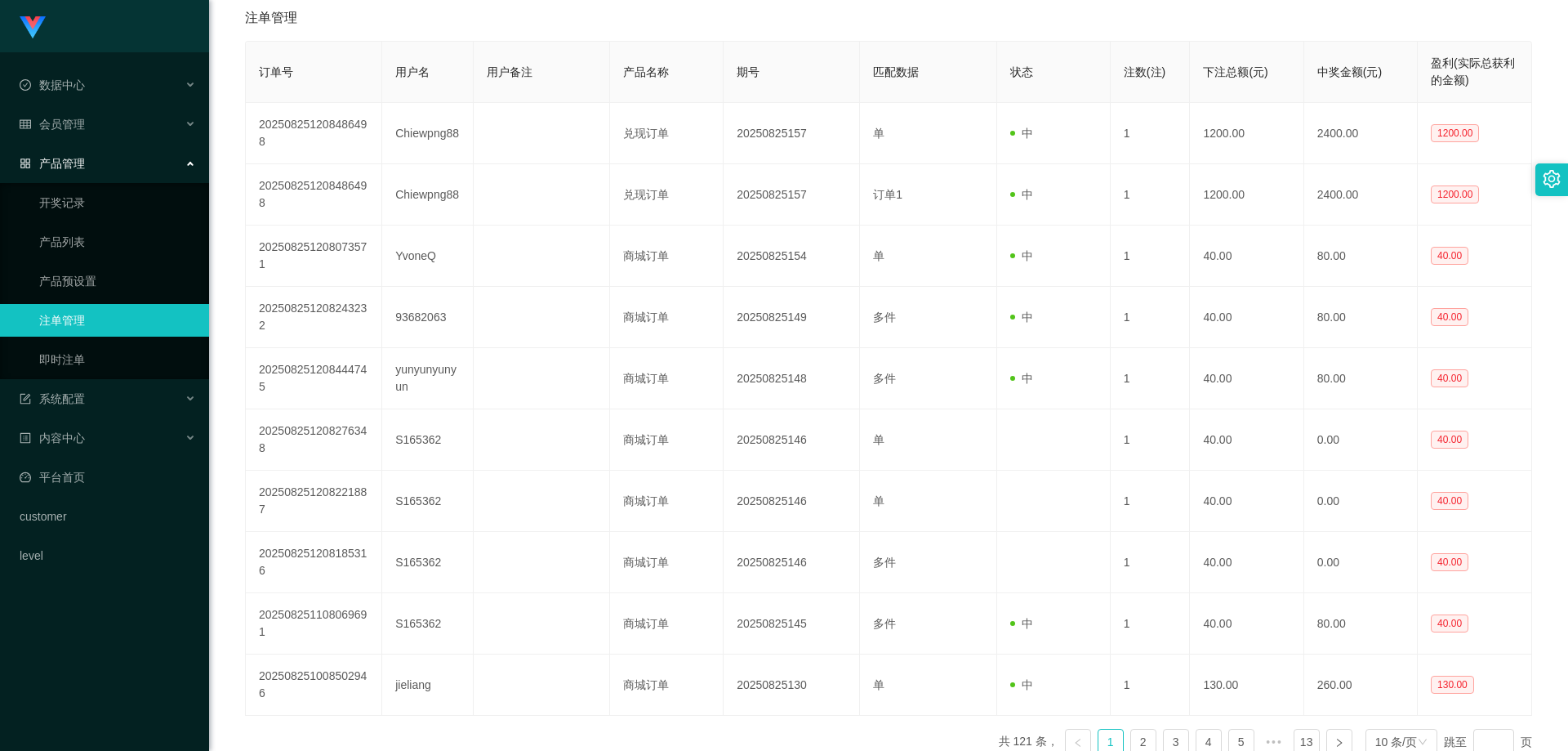
scroll to position [44, 0]
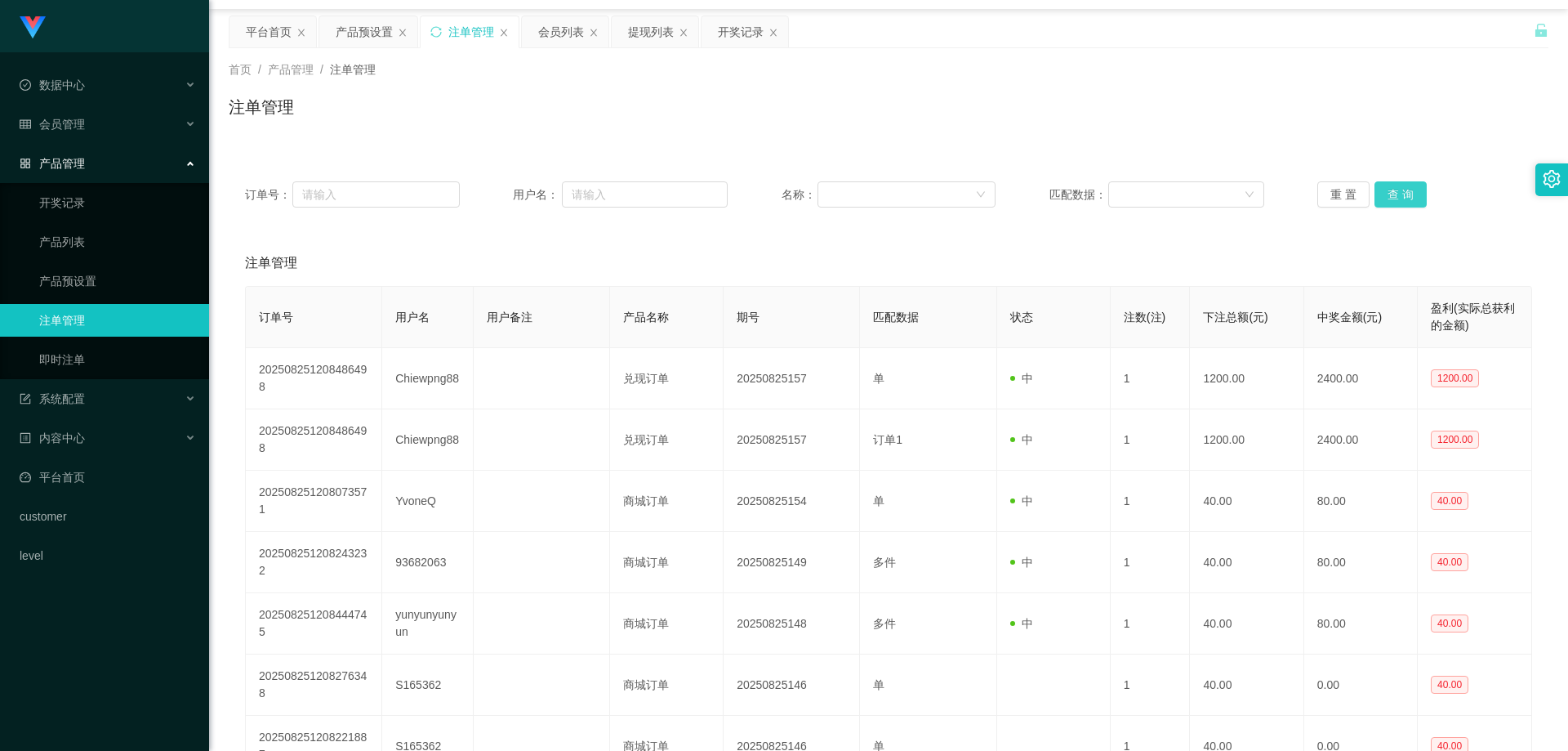
click at [1389, 200] on button "查 询" at bounding box center [1401, 194] width 53 height 26
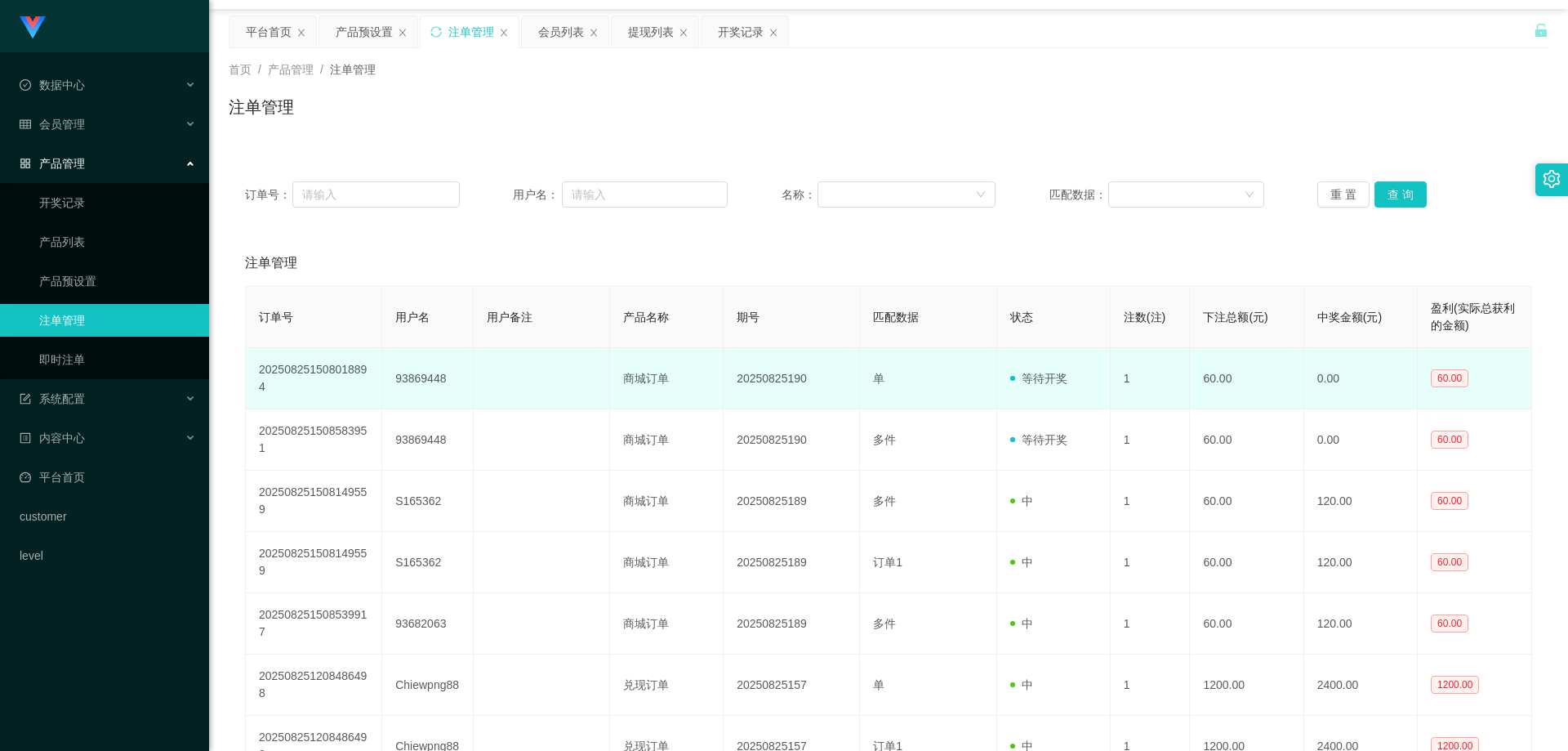
click at [412, 378] on td "93869448" at bounding box center [428, 378] width 91 height 61
copy td "93869448"
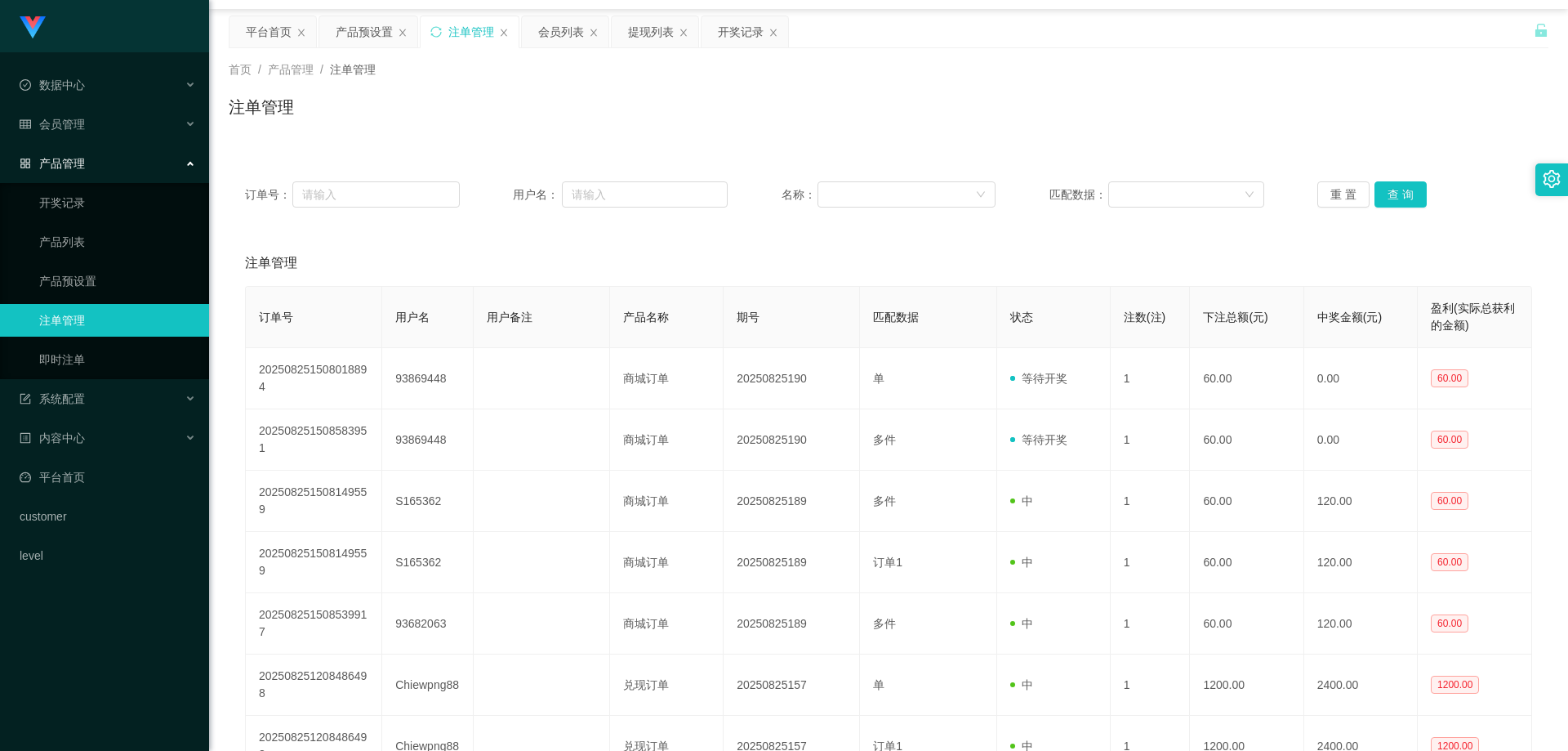
click at [1397, 208] on div "订单号： 用户名： 名称： 匹配数据： 重 置 查 询" at bounding box center [889, 194] width 1320 height 59
click at [1397, 196] on button "查 询" at bounding box center [1401, 194] width 53 height 26
click at [1397, 196] on div "重 置 查 询" at bounding box center [1425, 194] width 215 height 26
click at [1397, 196] on button "查 询" at bounding box center [1401, 194] width 53 height 26
click at [75, 394] on span "系统配置" at bounding box center [53, 399] width 65 height 13
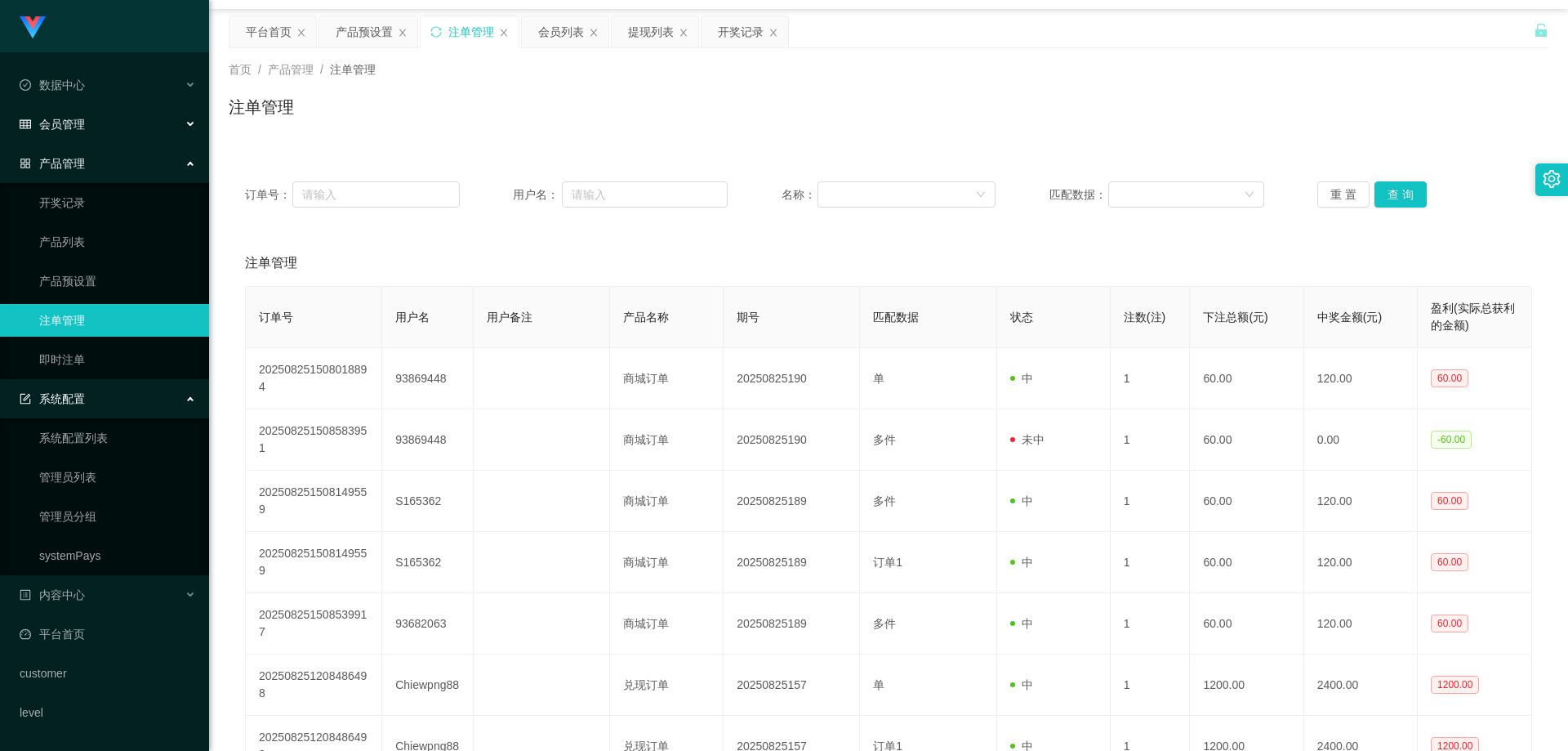
click at [89, 126] on div "会员管理" at bounding box center [104, 124] width 209 height 33
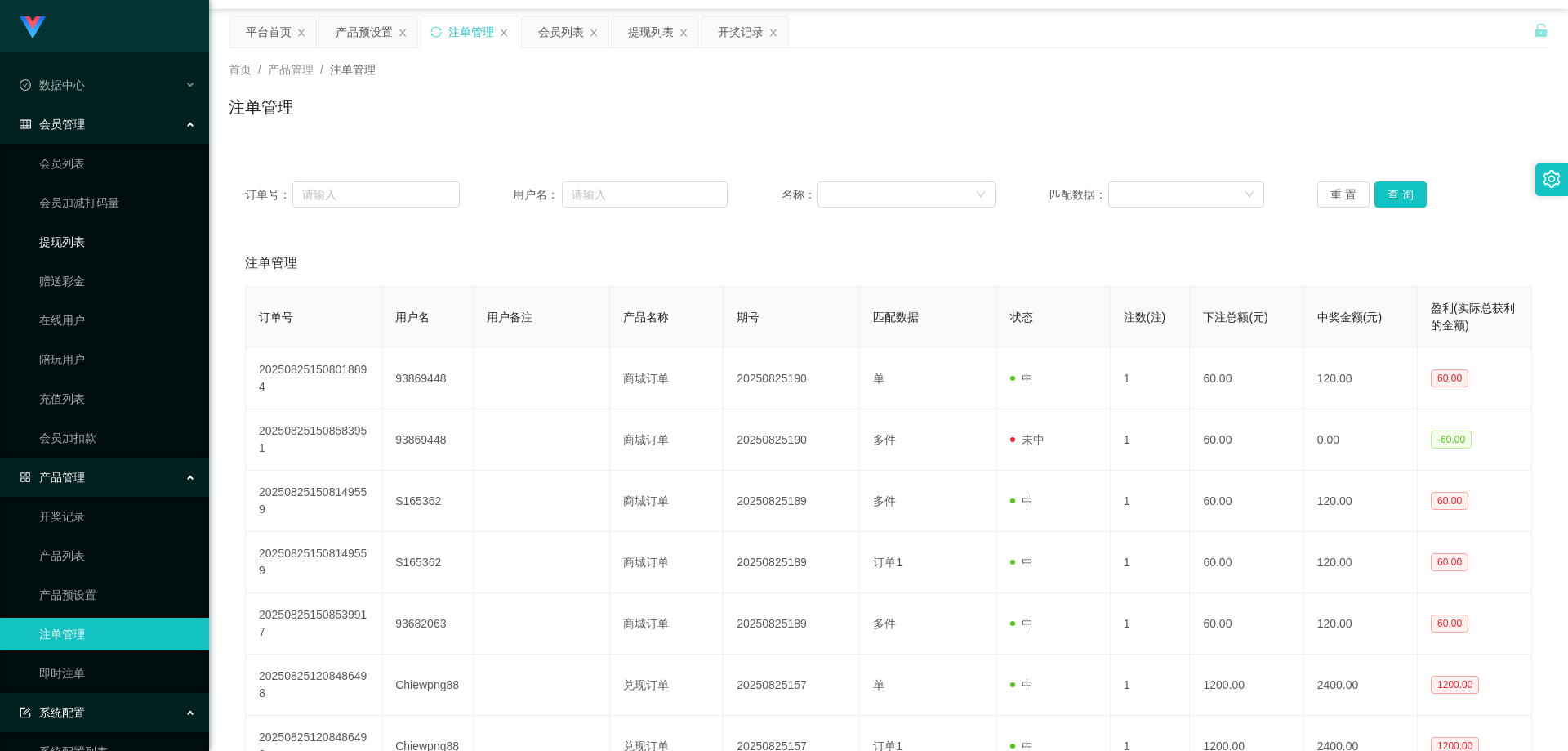
click at [77, 257] on link "提现列表" at bounding box center [117, 242] width 157 height 33
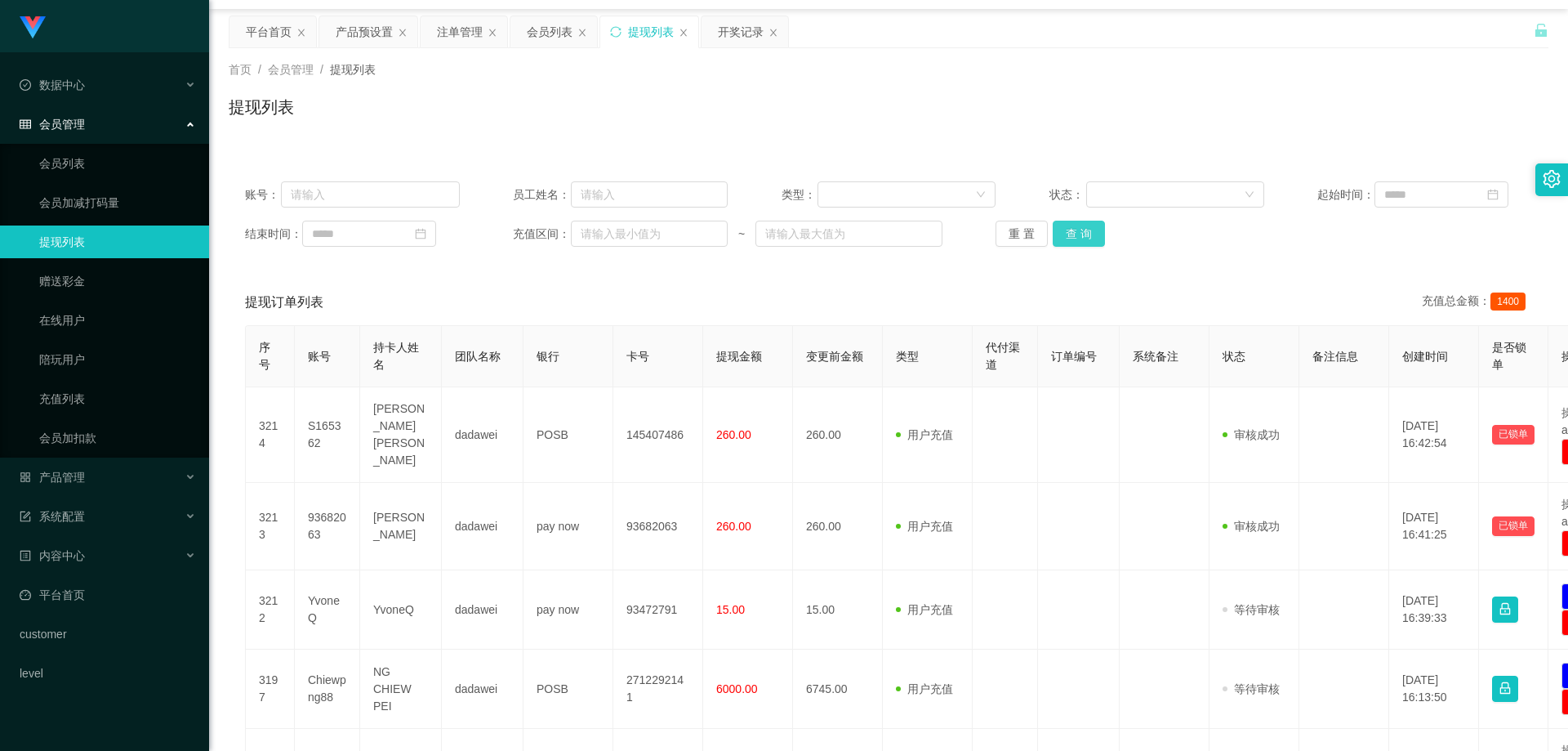
click at [1077, 237] on button "查 询" at bounding box center [1080, 233] width 53 height 26
click at [1077, 237] on div "重 置 查 询" at bounding box center [1103, 233] width 215 height 26
click at [1077, 237] on button "查 询" at bounding box center [1080, 233] width 53 height 26
click at [1077, 237] on div "重 置 查 询" at bounding box center [1103, 233] width 215 height 26
click at [1077, 237] on button "查 询" at bounding box center [1080, 233] width 53 height 26
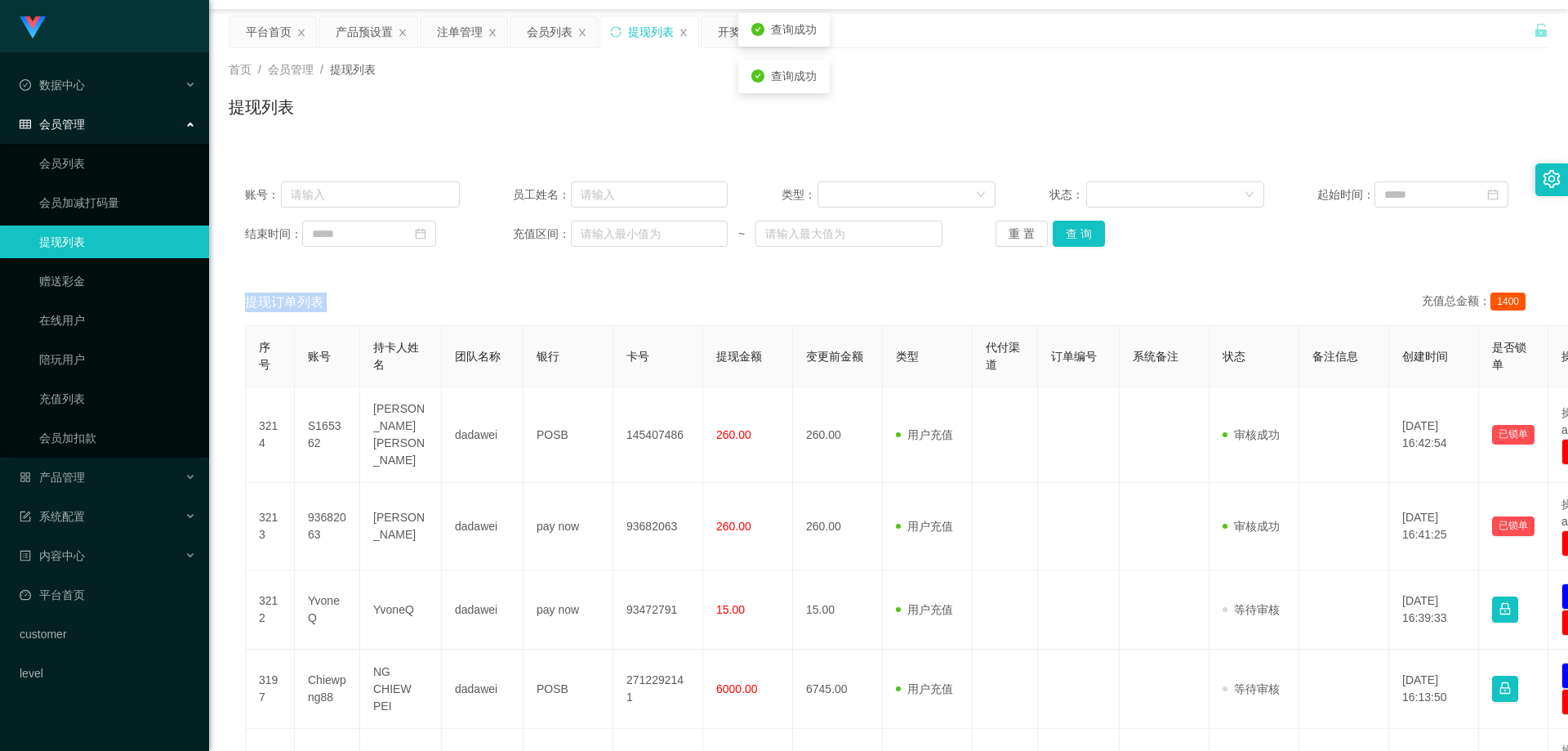
click at [1077, 237] on div "重 置 查 询" at bounding box center [1103, 233] width 215 height 26
click at [1077, 237] on button "查 询" at bounding box center [1080, 233] width 53 height 26
click at [1077, 237] on div "重 置 查 询" at bounding box center [1103, 233] width 215 height 26
click at [1099, 237] on button "查 询" at bounding box center [1080, 233] width 53 height 26
click at [1097, 236] on div "重 置 查 询" at bounding box center [1103, 233] width 215 height 26
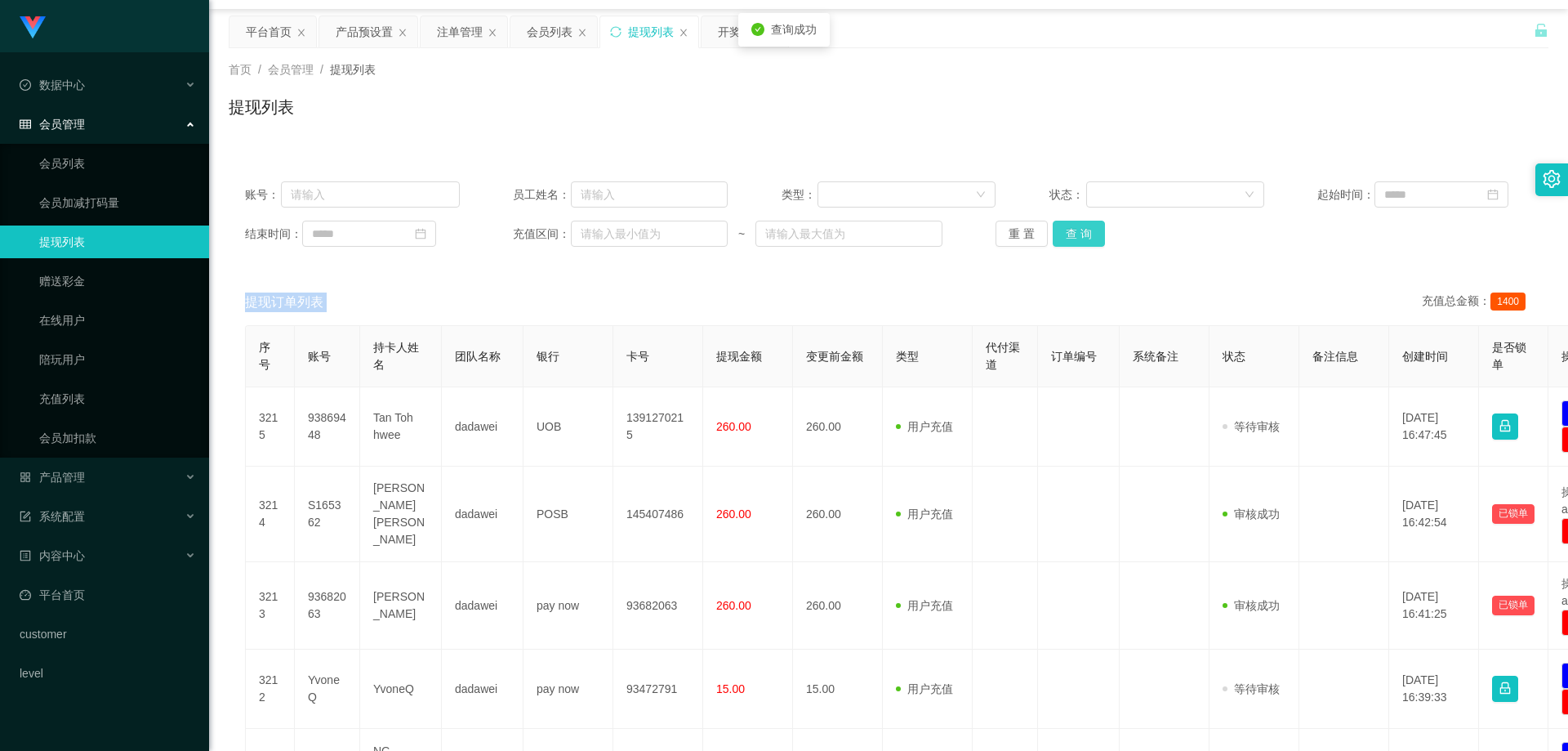
click at [1097, 236] on button "查 询" at bounding box center [1080, 233] width 53 height 26
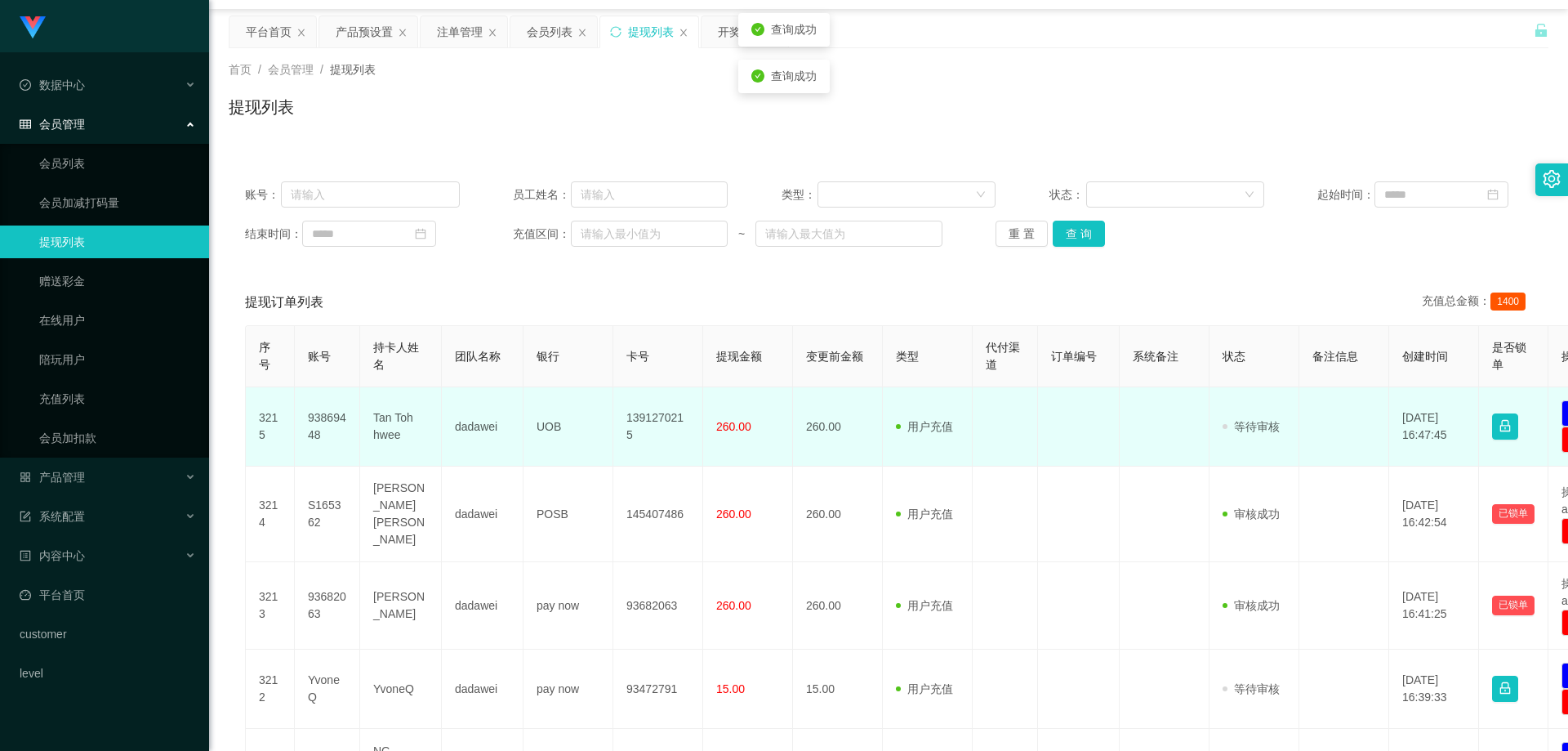
click at [332, 420] on td "93869448" at bounding box center [328, 426] width 65 height 79
copy td "93869448"
